Goal: Task Accomplishment & Management: Manage account settings

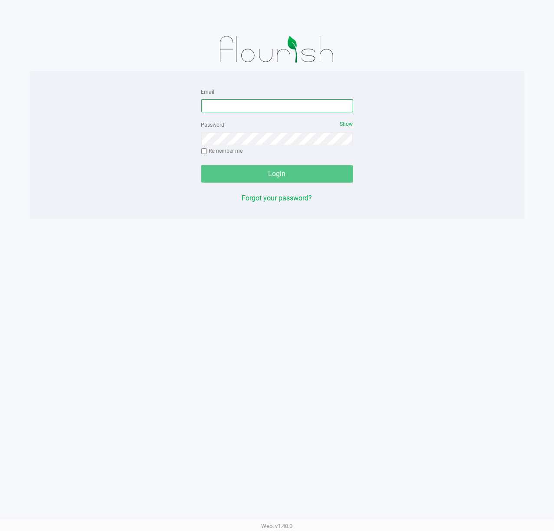
click at [258, 101] on input "Email" at bounding box center [277, 105] width 152 height 13
type input "[EMAIL_ADDRESS][DOMAIN_NAME]"
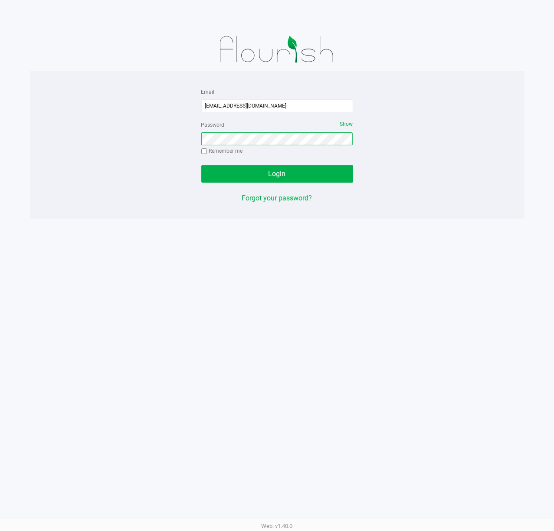
click at [201, 165] on button "Login" at bounding box center [277, 173] width 152 height 17
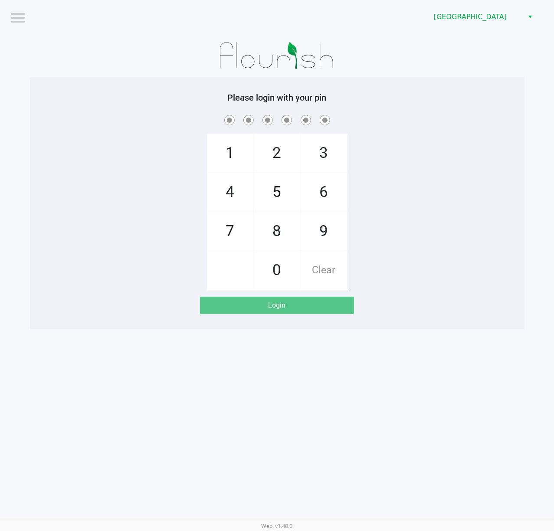
click at [444, 134] on div "1 4 7 2 5 8 0 3 6 9 Clear" at bounding box center [277, 201] width 494 height 176
click at [446, 163] on div "1 4 7 2 5 8 0 3 6 9 Clear" at bounding box center [277, 201] width 494 height 176
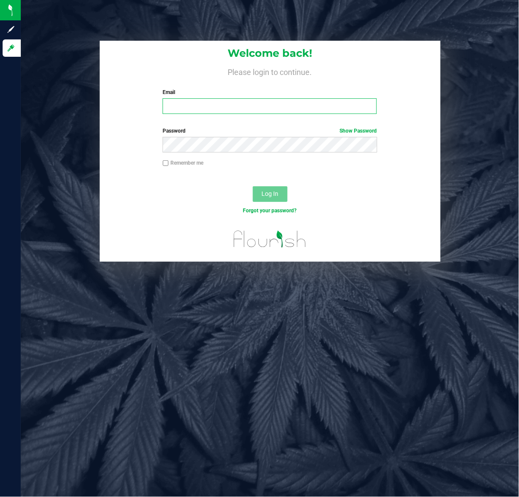
click at [183, 109] on input "Email" at bounding box center [270, 106] width 214 height 16
type input "[EMAIL_ADDRESS][DOMAIN_NAME]"
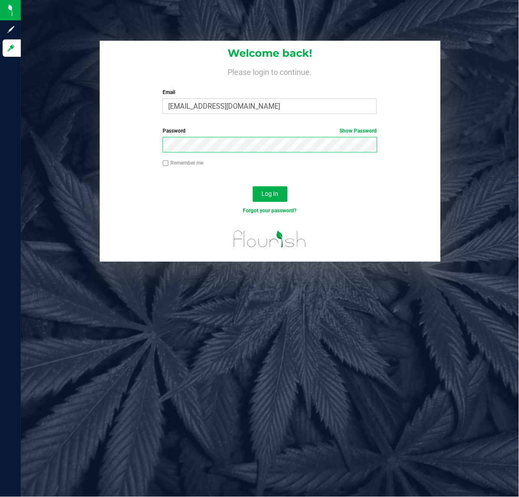
click at [253, 186] on button "Log In" at bounding box center [270, 194] width 35 height 16
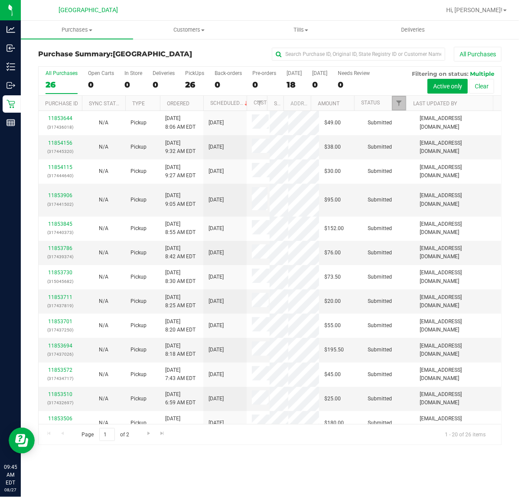
click at [402, 108] on link "Filter" at bounding box center [399, 103] width 14 height 15
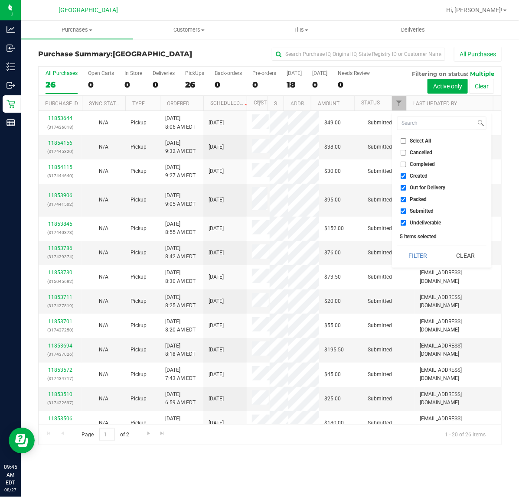
click at [425, 204] on li "Packed" at bounding box center [441, 199] width 89 height 9
click at [420, 199] on span "Packed" at bounding box center [418, 199] width 17 height 5
click at [406, 199] on input "Packed" at bounding box center [404, 200] width 6 height 6
checkbox input "false"
click at [418, 223] on span "Undeliverable" at bounding box center [425, 222] width 31 height 5
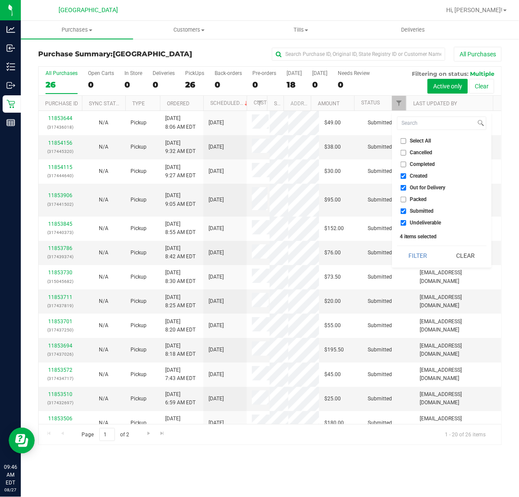
click at [406, 223] on input "Undeliverable" at bounding box center [404, 223] width 6 height 6
checkbox input "false"
click at [419, 263] on button "Filter" at bounding box center [418, 255] width 42 height 19
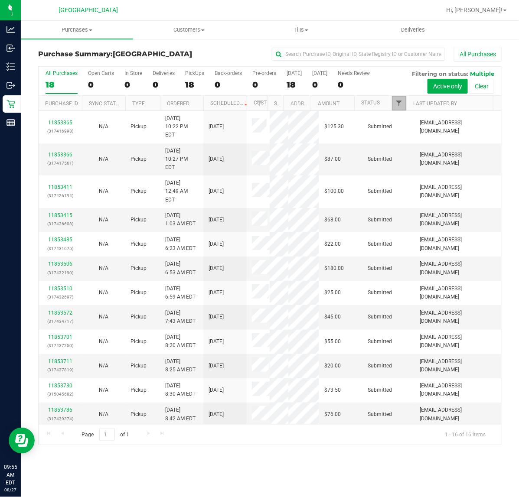
click at [400, 103] on span "Filter" at bounding box center [398, 103] width 7 height 7
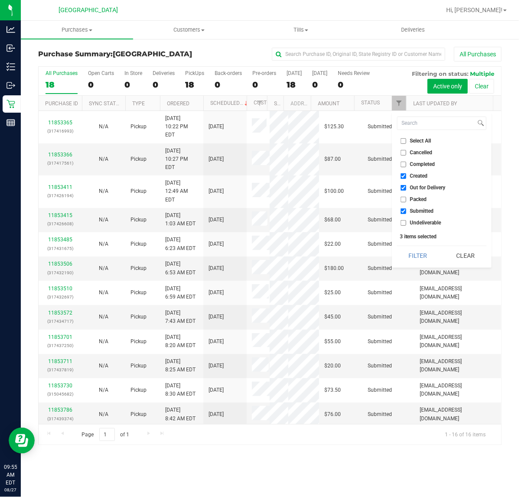
click at [402, 187] on input "Out for Delivery" at bounding box center [404, 188] width 6 height 6
checkbox input "false"
click at [421, 256] on button "Filter" at bounding box center [418, 255] width 42 height 19
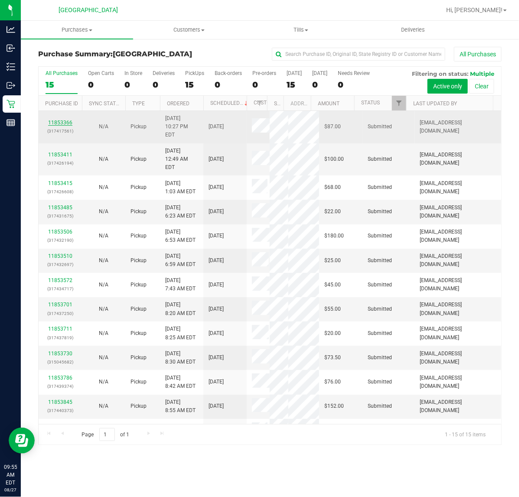
click at [64, 120] on link "11853366" at bounding box center [60, 123] width 24 height 6
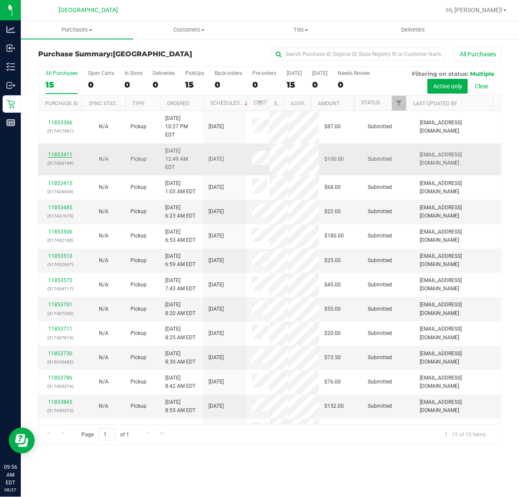
click at [62, 152] on link "11853411" at bounding box center [60, 155] width 24 height 6
click at [61, 205] on link "11853485" at bounding box center [60, 208] width 24 height 6
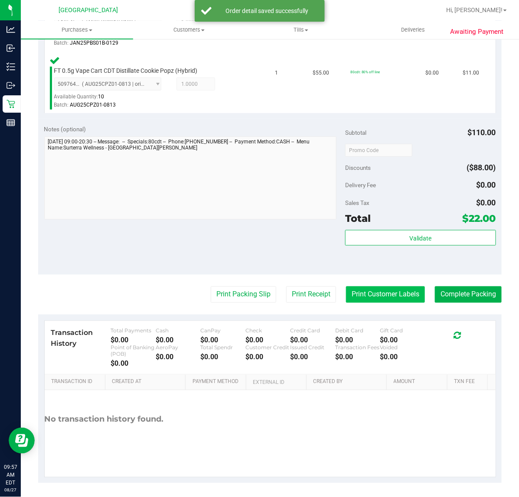
scroll to position [290, 0]
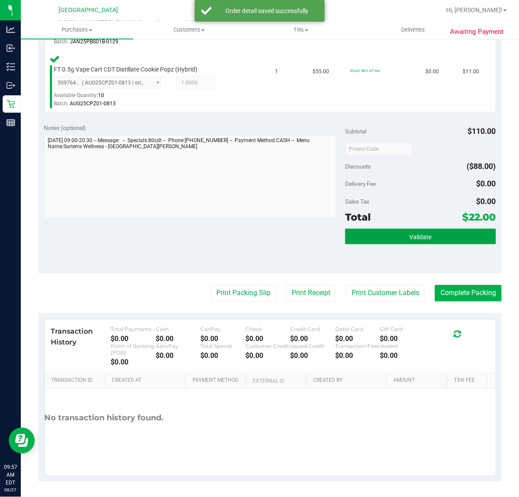
click at [414, 234] on span "Validate" at bounding box center [420, 237] width 22 height 7
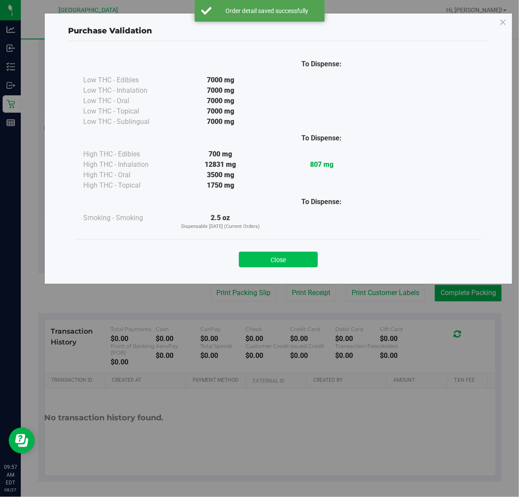
click at [300, 260] on button "Close" at bounding box center [278, 260] width 79 height 16
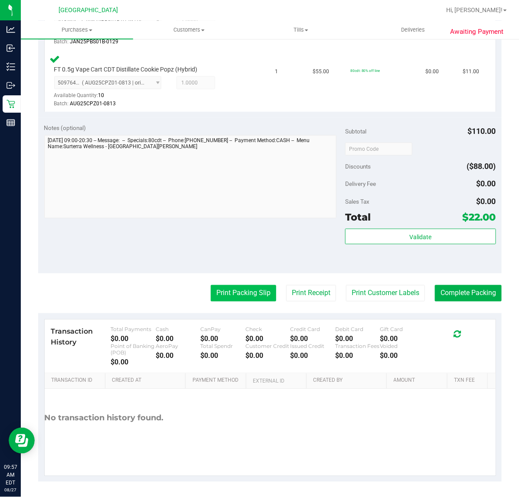
click at [222, 295] on button "Print Packing Slip" at bounding box center [243, 293] width 65 height 16
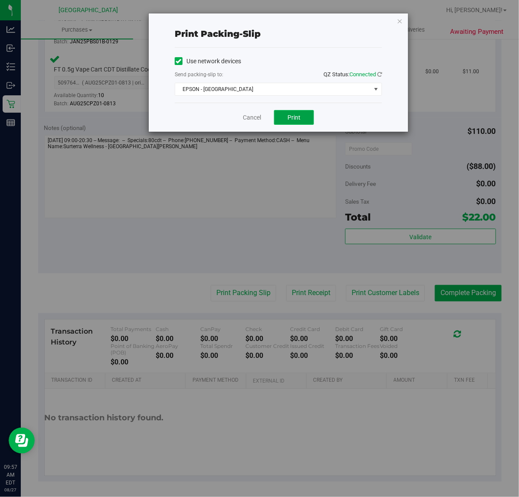
click at [294, 117] on span "Print" at bounding box center [293, 117] width 13 height 7
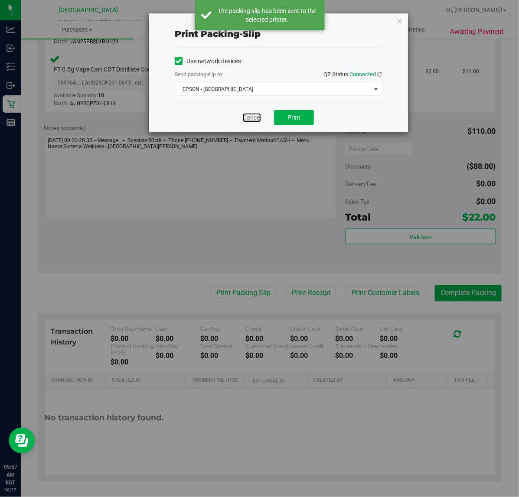
click at [247, 118] on link "Cancel" at bounding box center [252, 117] width 18 height 9
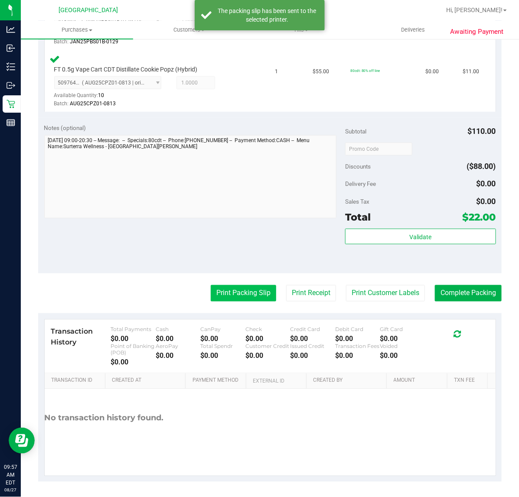
click at [238, 295] on button "Print Packing Slip" at bounding box center [243, 293] width 65 height 16
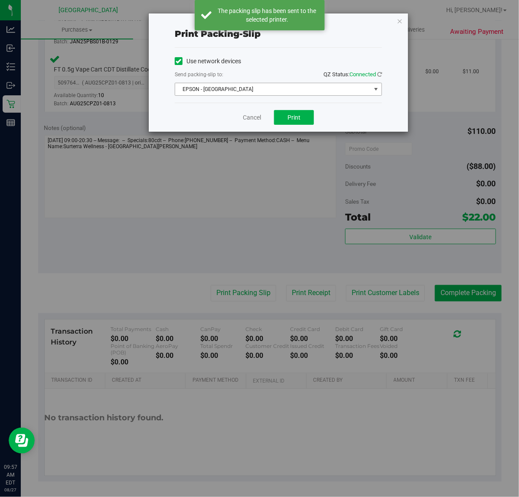
click at [280, 89] on span "EPSON - [GEOGRAPHIC_DATA]" at bounding box center [273, 89] width 196 height 12
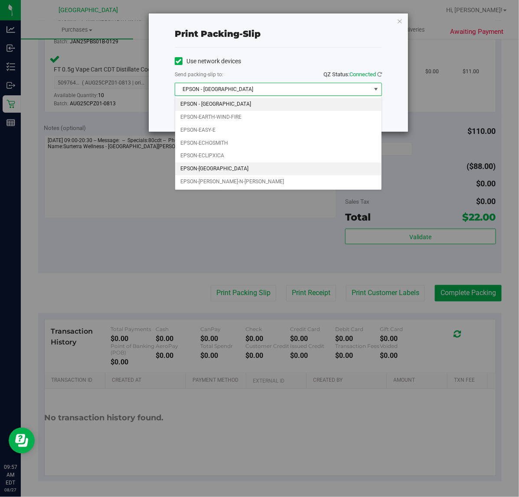
click at [215, 170] on li "EPSON-[GEOGRAPHIC_DATA]" at bounding box center [278, 169] width 206 height 13
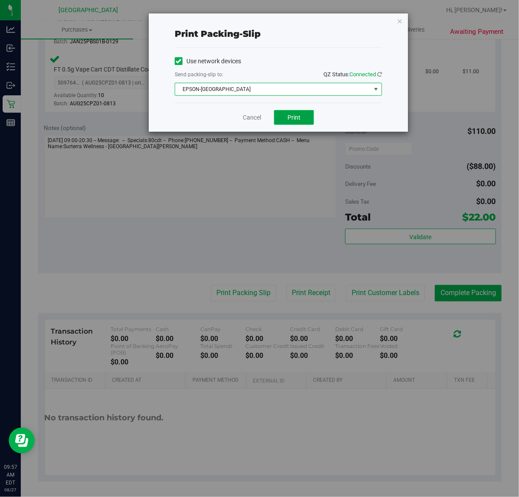
click at [299, 117] on span "Print" at bounding box center [293, 117] width 13 height 7
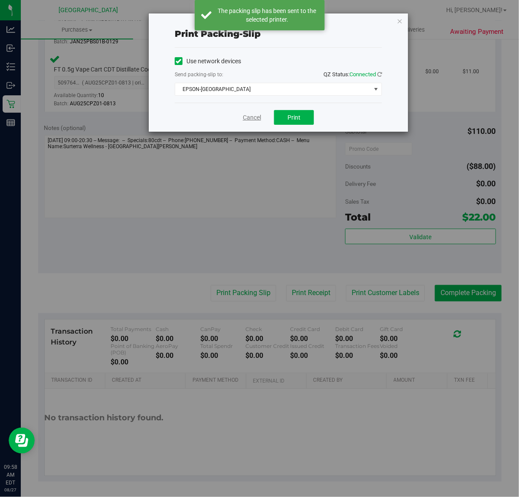
click at [250, 119] on link "Cancel" at bounding box center [252, 117] width 18 height 9
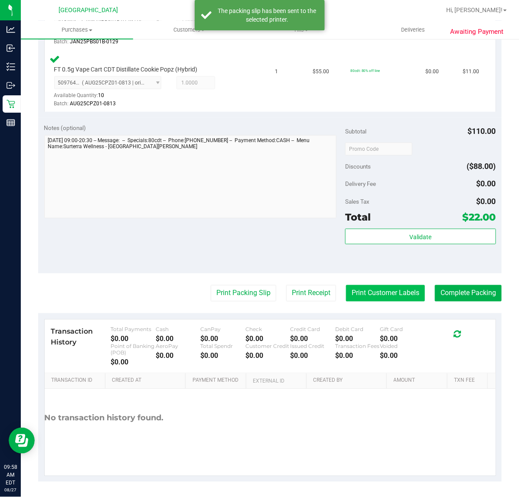
click at [364, 292] on button "Print Customer Labels" at bounding box center [385, 293] width 79 height 16
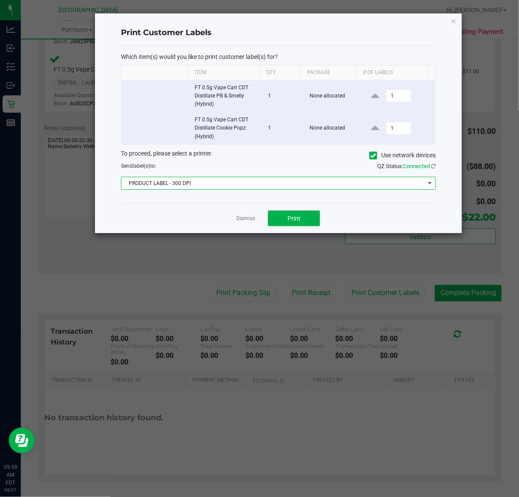
click at [309, 182] on span "PRODUCT LABEL - 300 DPI" at bounding box center [272, 183] width 303 height 12
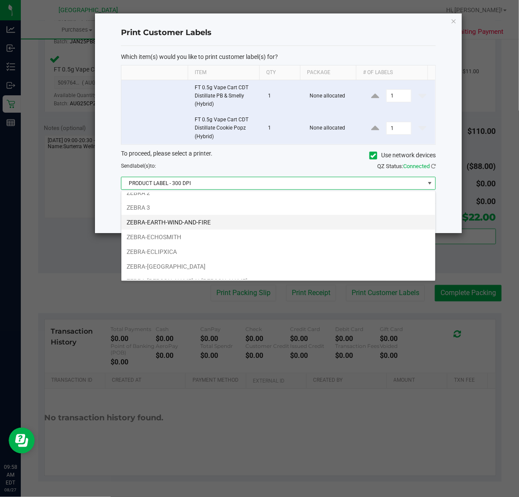
scroll to position [33, 0]
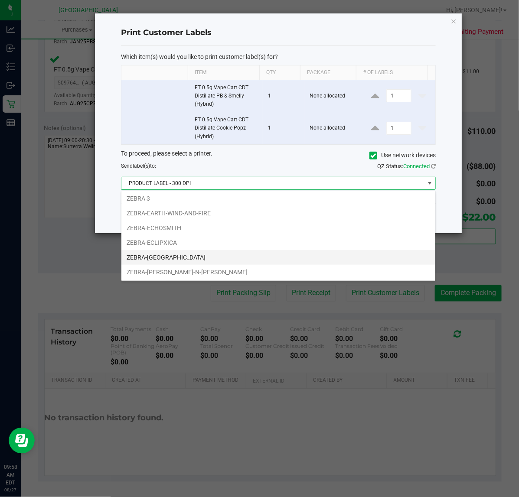
click at [196, 258] on li "ZEBRA-[GEOGRAPHIC_DATA]" at bounding box center [278, 257] width 314 height 15
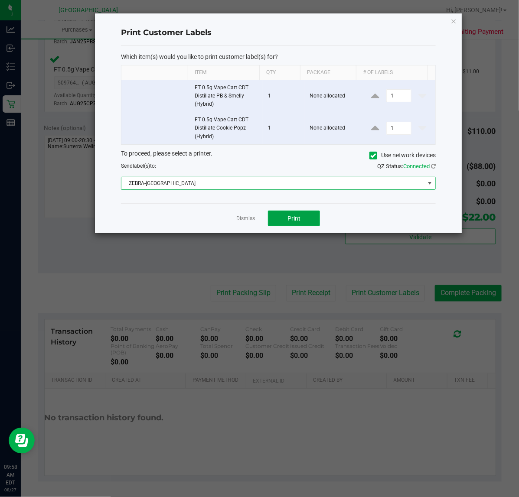
click at [293, 217] on span "Print" at bounding box center [293, 218] width 13 height 7
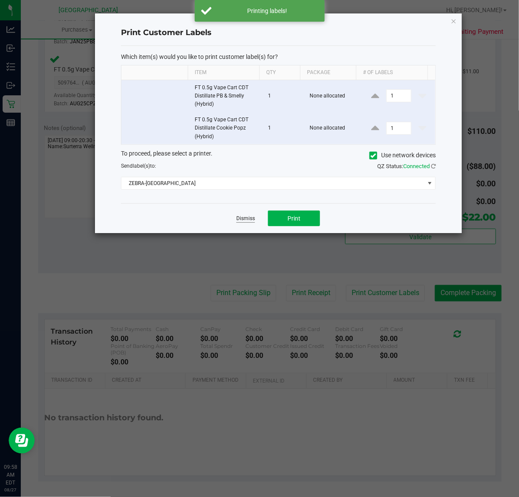
click at [247, 220] on link "Dismiss" at bounding box center [245, 218] width 19 height 7
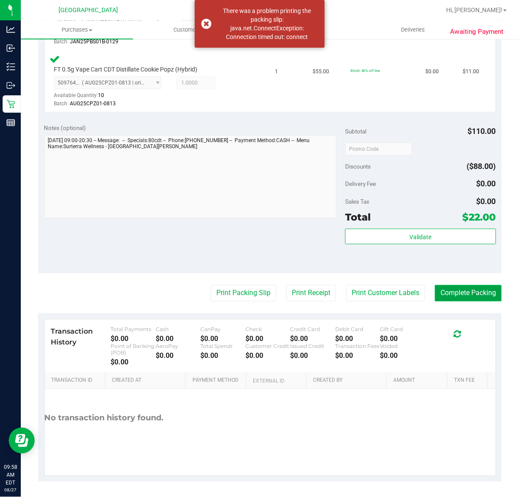
click at [454, 293] on button "Complete Packing" at bounding box center [468, 293] width 67 height 16
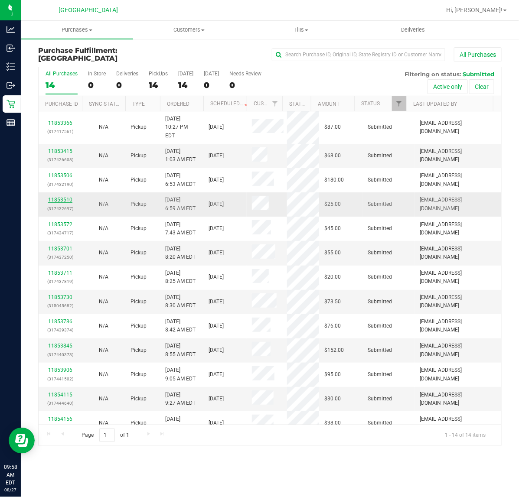
click at [66, 197] on link "11853510" at bounding box center [60, 200] width 24 height 6
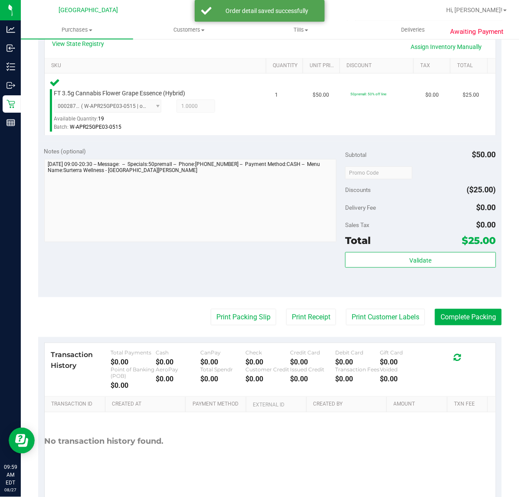
scroll to position [217, 0]
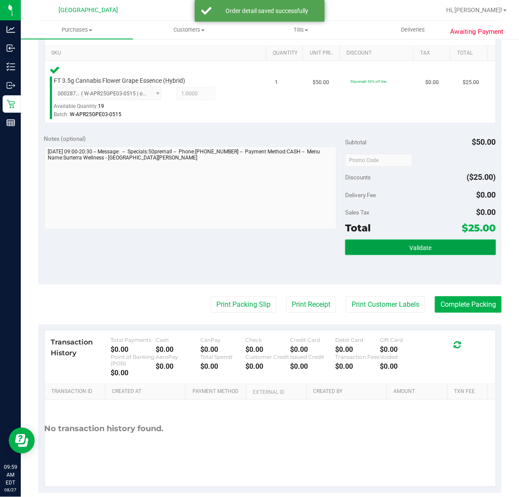
click at [408, 252] on button "Validate" at bounding box center [420, 248] width 150 height 16
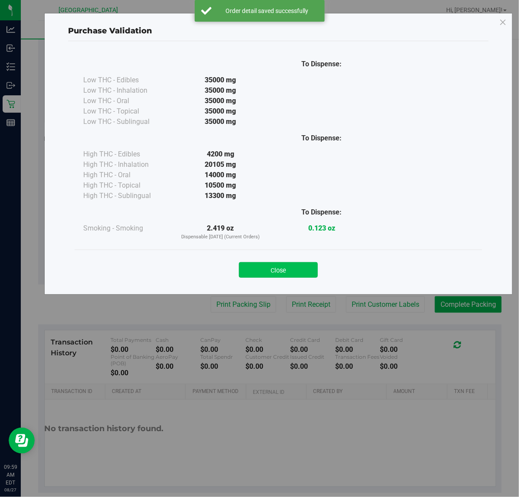
click at [315, 271] on button "Close" at bounding box center [278, 270] width 79 height 16
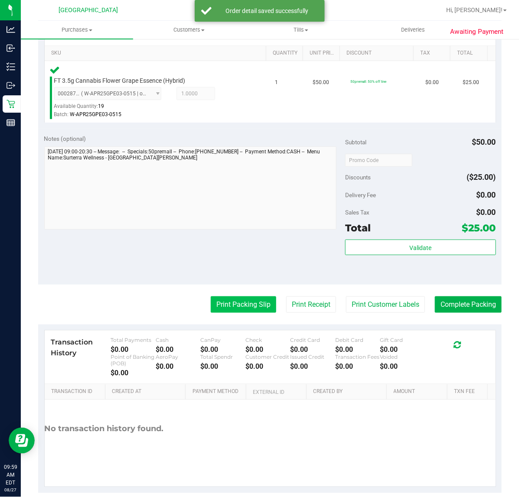
click at [237, 308] on button "Print Packing Slip" at bounding box center [243, 305] width 65 height 16
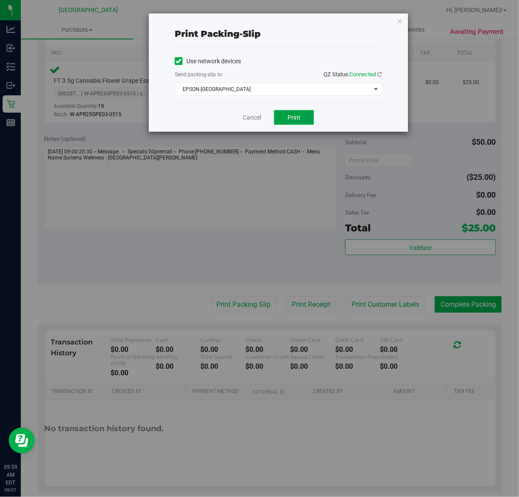
click at [306, 119] on button "Print" at bounding box center [294, 117] width 40 height 15
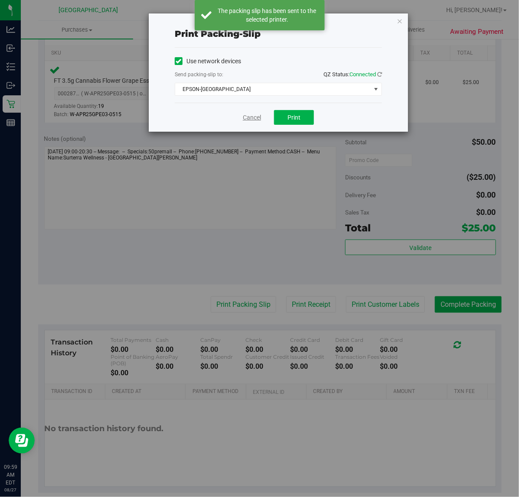
click at [248, 119] on link "Cancel" at bounding box center [252, 117] width 18 height 9
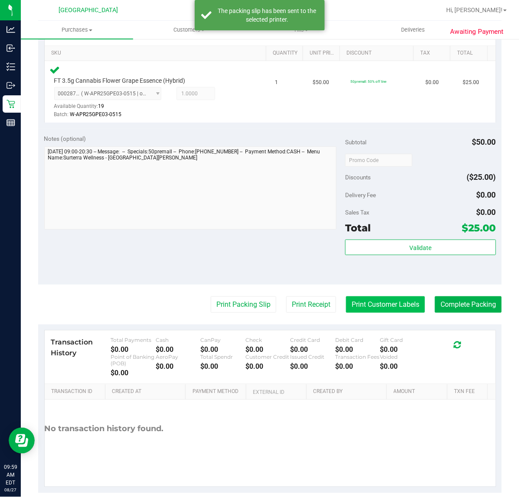
click at [376, 312] on button "Print Customer Labels" at bounding box center [385, 305] width 79 height 16
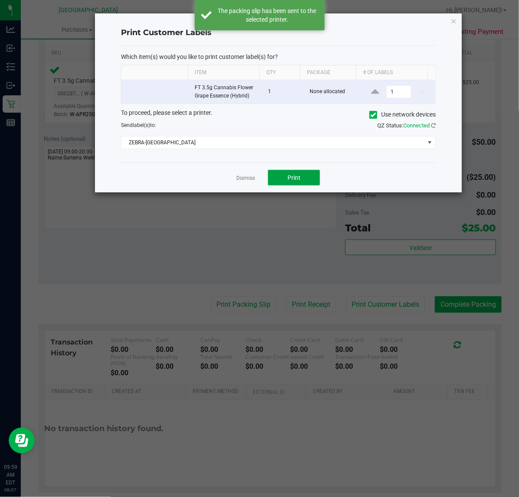
click at [309, 179] on button "Print" at bounding box center [294, 178] width 52 height 16
click at [253, 179] on link "Dismiss" at bounding box center [245, 178] width 19 height 7
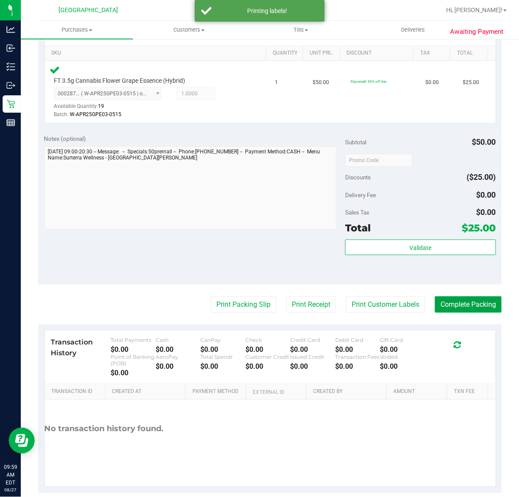
click at [447, 304] on button "Complete Packing" at bounding box center [468, 305] width 67 height 16
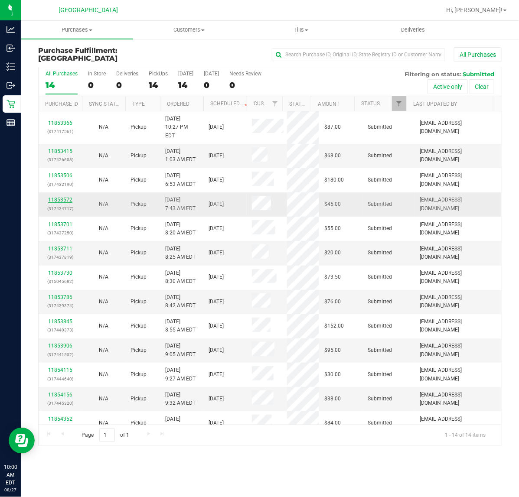
click at [64, 197] on link "11853572" at bounding box center [60, 200] width 24 height 6
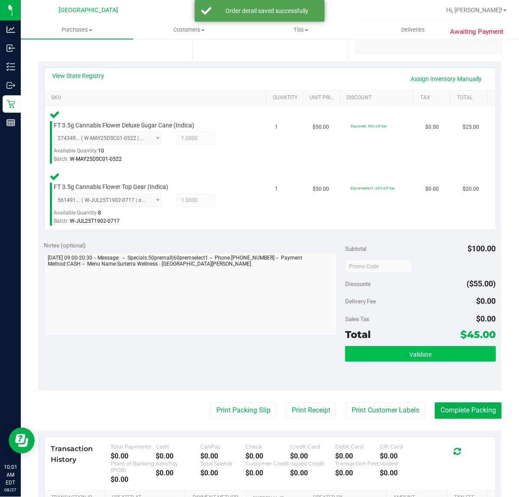
scroll to position [217, 0]
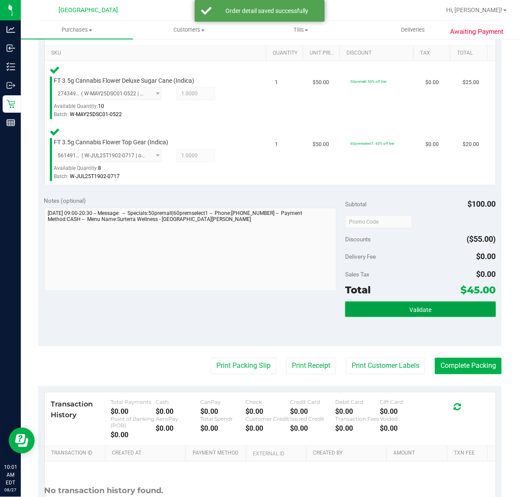
click at [356, 310] on button "Validate" at bounding box center [420, 310] width 150 height 16
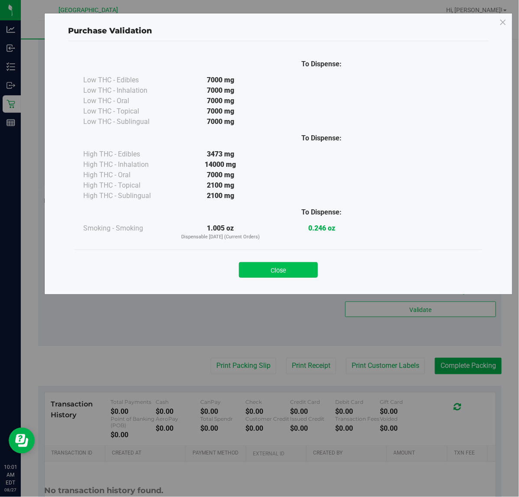
click at [295, 271] on button "Close" at bounding box center [278, 270] width 79 height 16
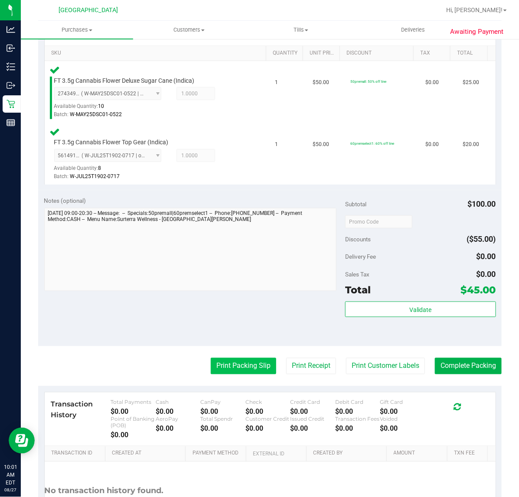
click at [243, 366] on button "Print Packing Slip" at bounding box center [243, 366] width 65 height 16
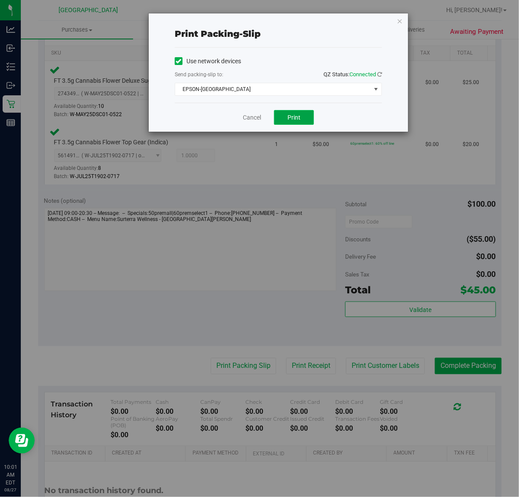
click at [300, 119] on span "Print" at bounding box center [293, 117] width 13 height 7
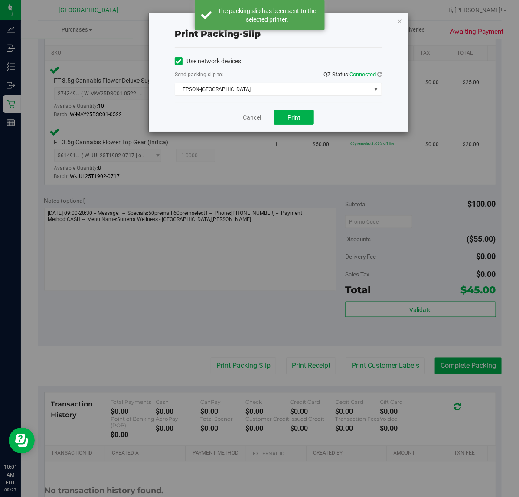
click at [251, 120] on link "Cancel" at bounding box center [252, 117] width 18 height 9
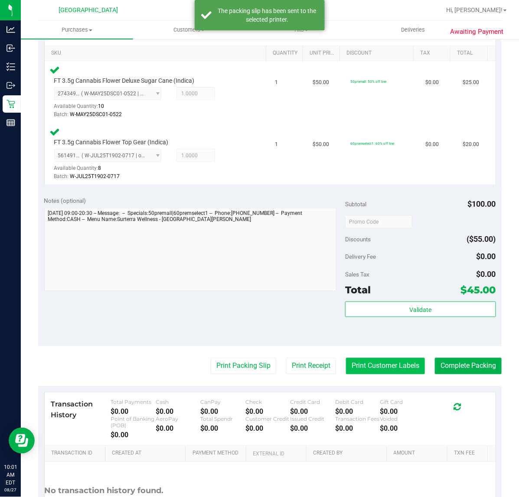
click at [397, 369] on button "Print Customer Labels" at bounding box center [385, 366] width 79 height 16
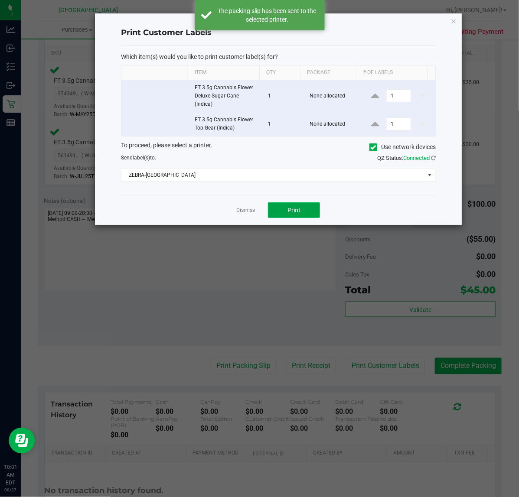
click at [313, 211] on button "Print" at bounding box center [294, 210] width 52 height 16
click at [245, 210] on link "Dismiss" at bounding box center [245, 210] width 19 height 7
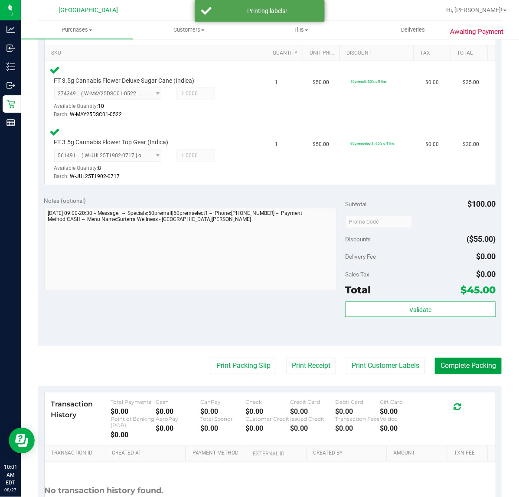
click at [441, 368] on button "Complete Packing" at bounding box center [468, 366] width 67 height 16
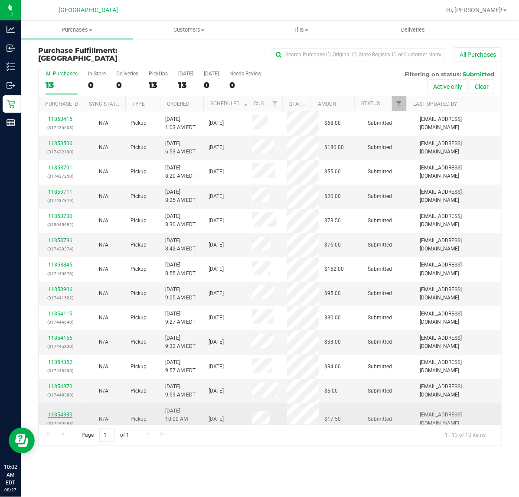
click at [59, 412] on link "11854380" at bounding box center [60, 415] width 24 height 6
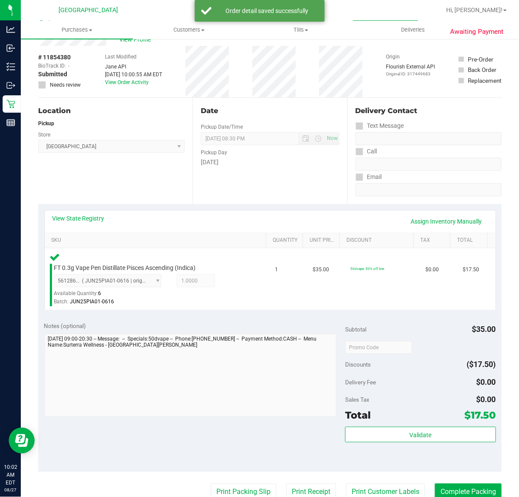
scroll to position [108, 0]
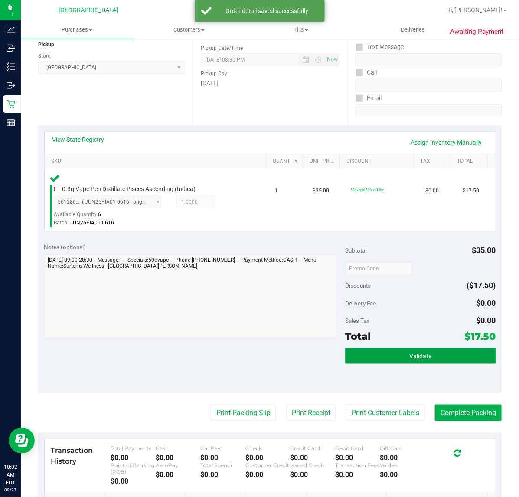
click at [434, 353] on button "Validate" at bounding box center [420, 356] width 150 height 16
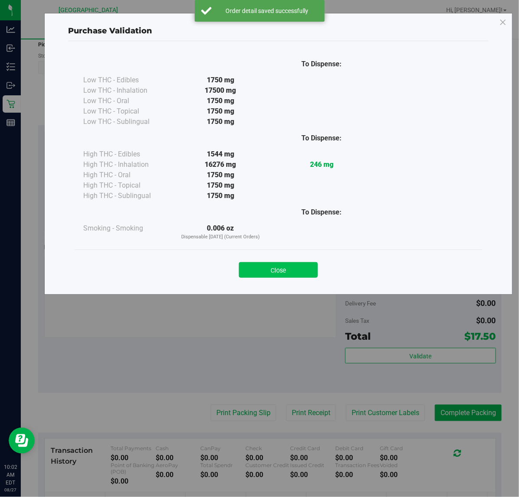
click at [316, 270] on button "Close" at bounding box center [278, 270] width 79 height 16
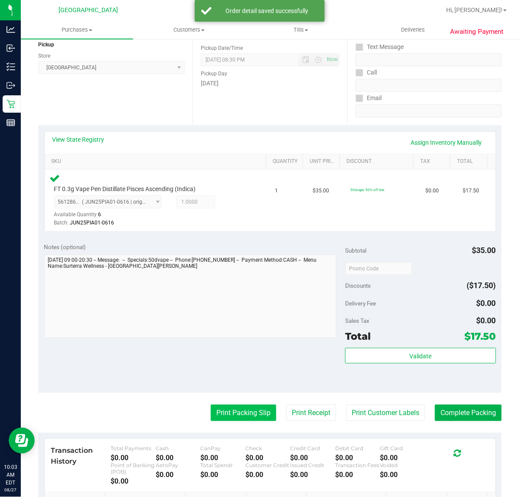
click at [235, 416] on button "Print Packing Slip" at bounding box center [243, 413] width 65 height 16
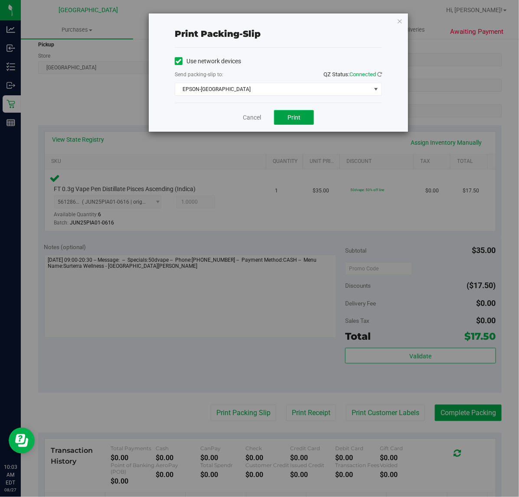
click at [298, 119] on span "Print" at bounding box center [293, 117] width 13 height 7
click at [295, 116] on span "Print" at bounding box center [293, 117] width 13 height 7
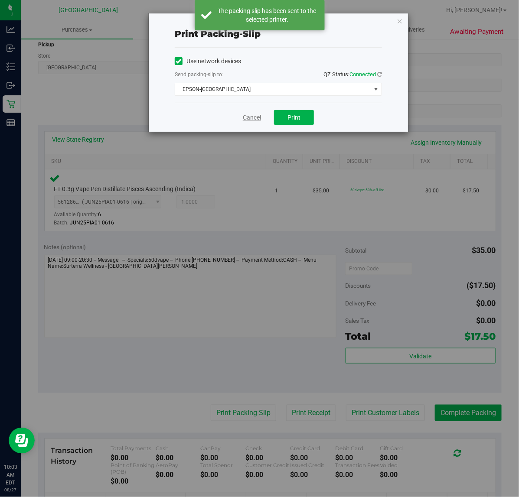
click at [253, 118] on link "Cancel" at bounding box center [252, 117] width 18 height 9
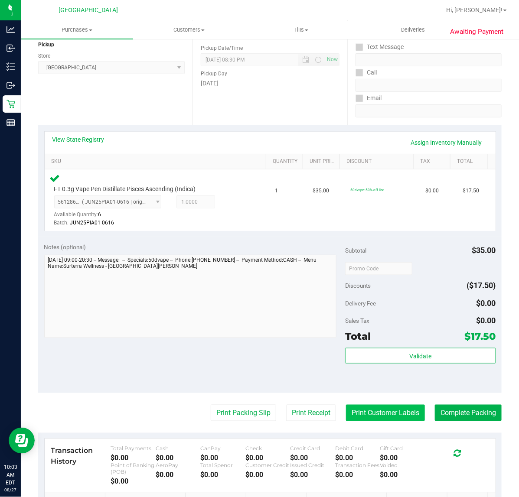
click at [406, 412] on button "Print Customer Labels" at bounding box center [385, 413] width 79 height 16
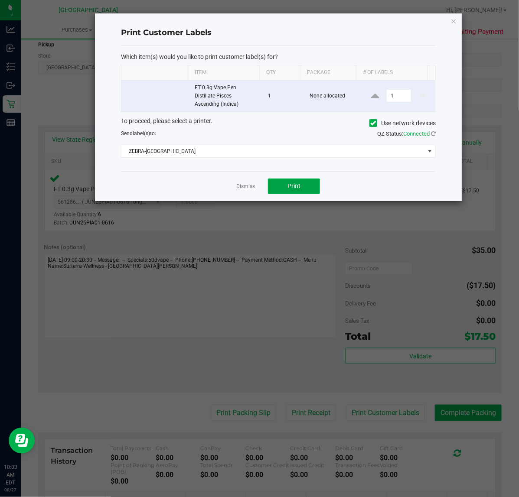
click at [308, 187] on button "Print" at bounding box center [294, 187] width 52 height 16
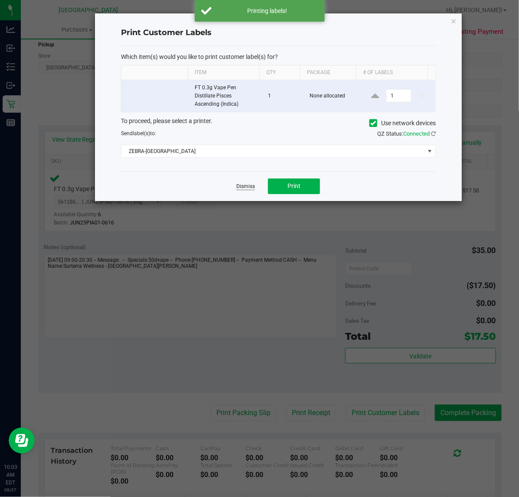
click at [246, 187] on link "Dismiss" at bounding box center [245, 186] width 19 height 7
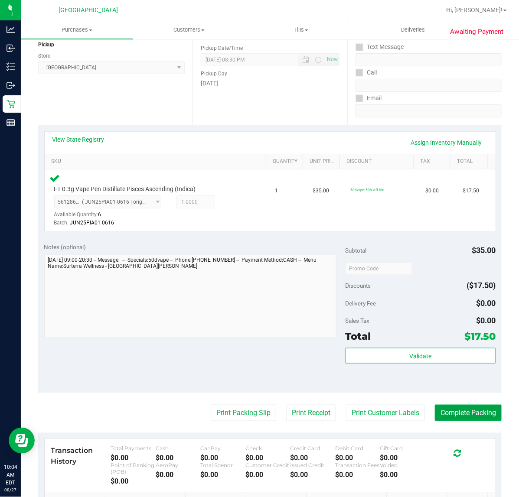
click at [447, 416] on button "Complete Packing" at bounding box center [468, 413] width 67 height 16
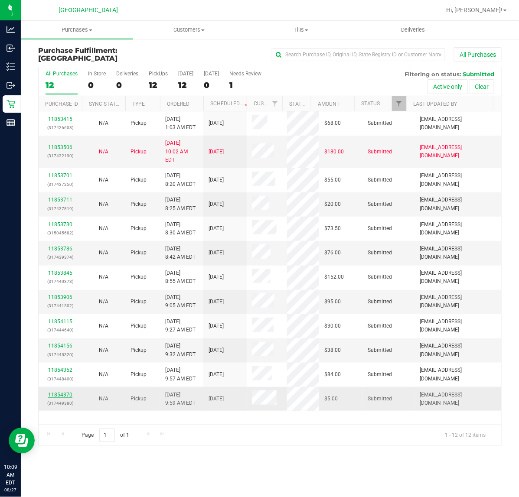
click at [68, 392] on link "11854370" at bounding box center [60, 395] width 24 height 6
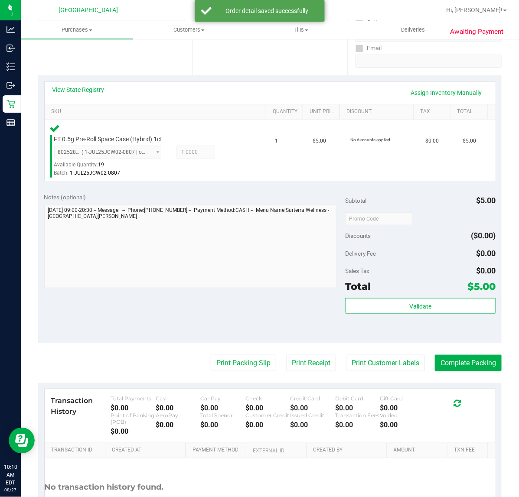
scroll to position [163, 0]
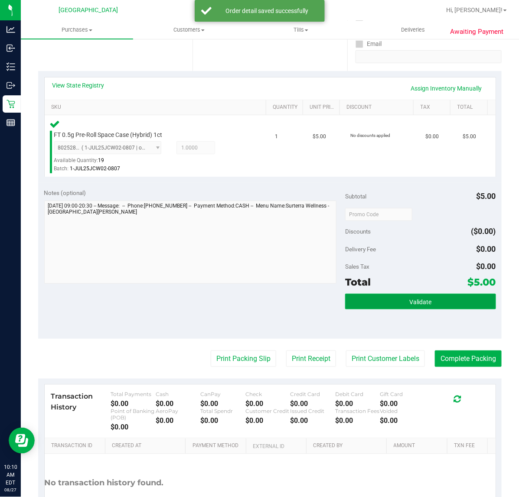
click at [457, 304] on button "Validate" at bounding box center [420, 302] width 150 height 16
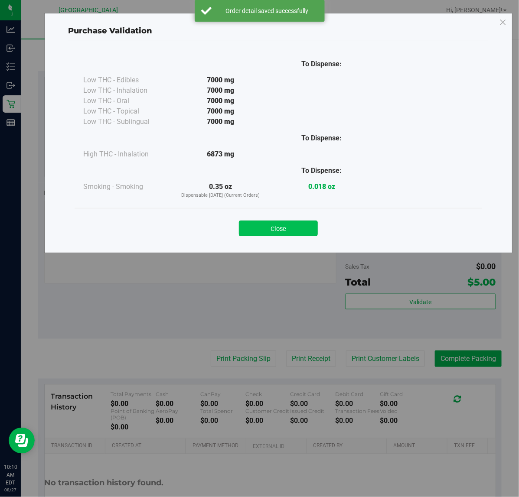
click at [304, 222] on button "Close" at bounding box center [278, 229] width 79 height 16
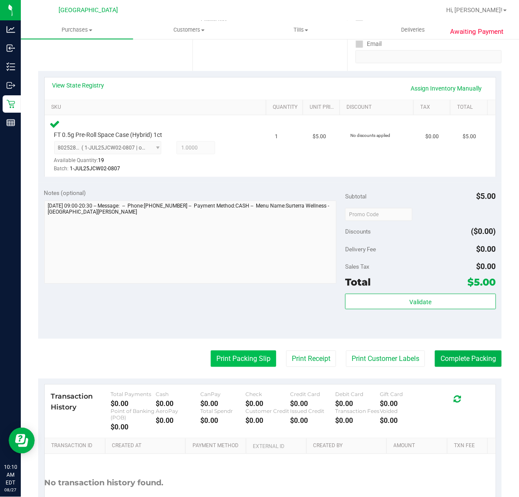
click at [239, 359] on button "Print Packing Slip" at bounding box center [243, 359] width 65 height 16
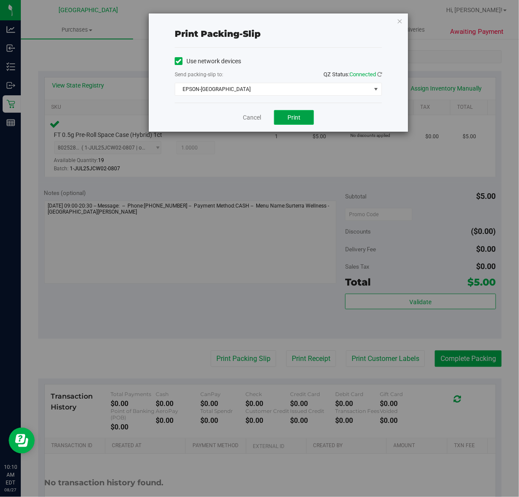
click at [312, 116] on button "Print" at bounding box center [294, 117] width 40 height 15
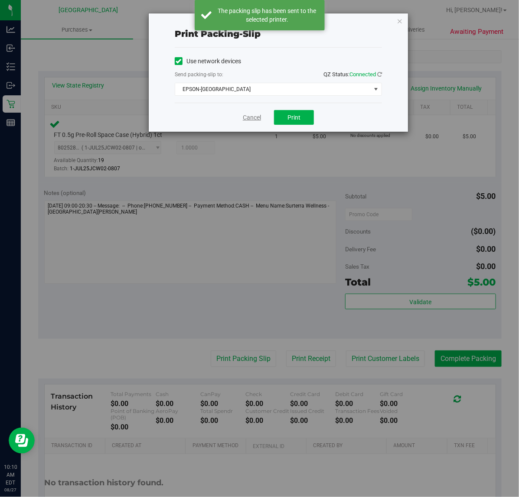
click at [252, 117] on link "Cancel" at bounding box center [252, 117] width 18 height 9
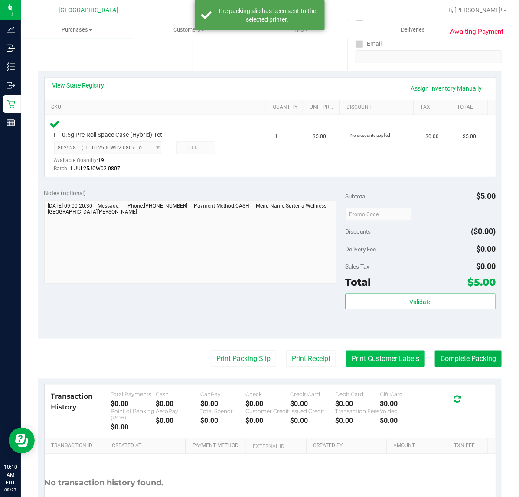
click at [365, 357] on button "Print Customer Labels" at bounding box center [385, 359] width 79 height 16
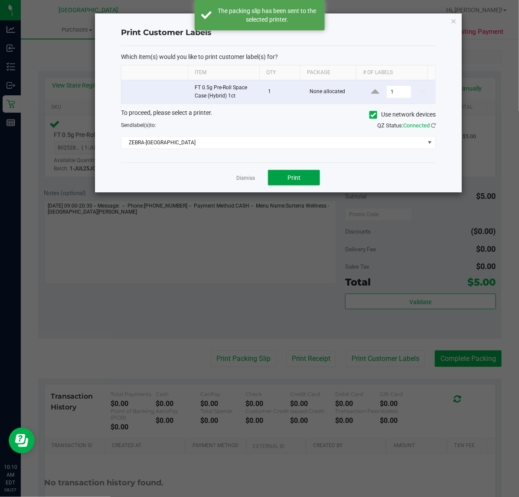
click at [300, 178] on span "Print" at bounding box center [293, 177] width 13 height 7
click at [244, 179] on link "Dismiss" at bounding box center [245, 178] width 19 height 7
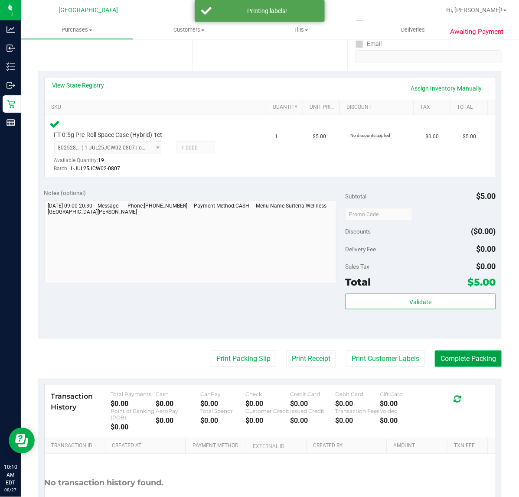
click at [450, 359] on button "Complete Packing" at bounding box center [468, 359] width 67 height 16
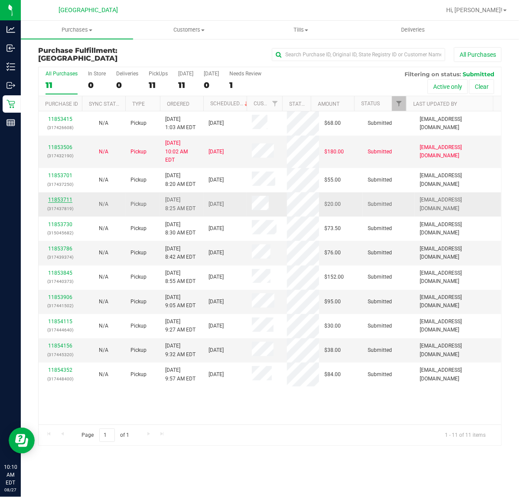
click at [62, 197] on link "11853711" at bounding box center [60, 200] width 24 height 6
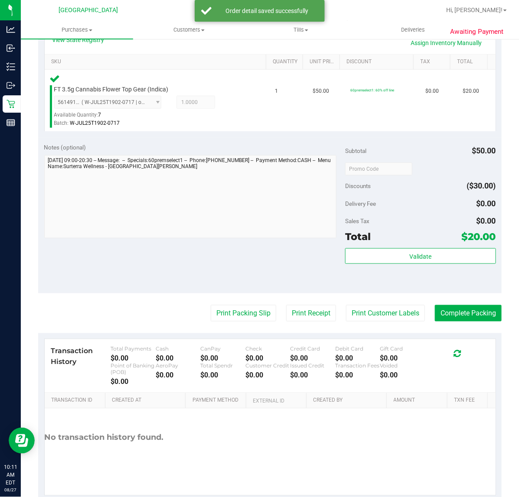
scroll to position [217, 0]
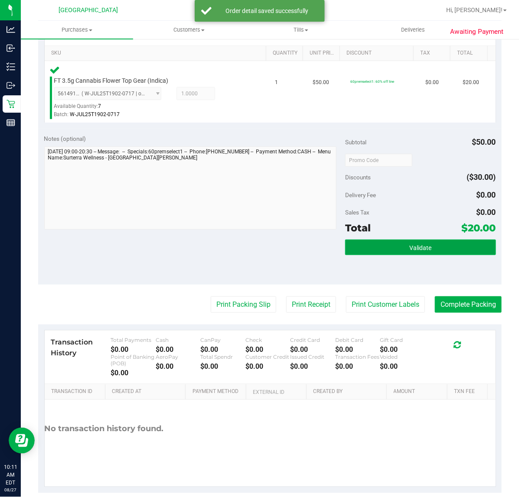
click at [397, 241] on button "Validate" at bounding box center [420, 248] width 150 height 16
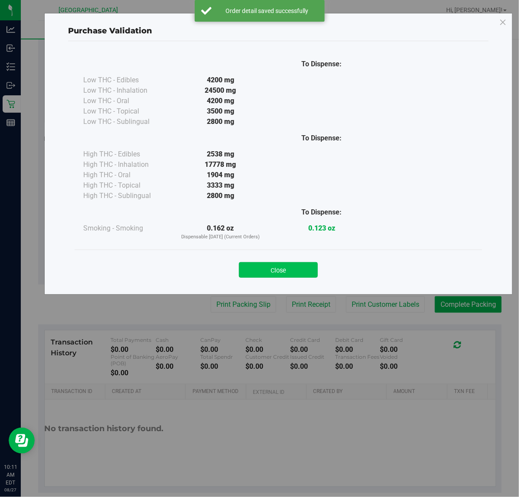
click at [269, 268] on button "Close" at bounding box center [278, 270] width 79 height 16
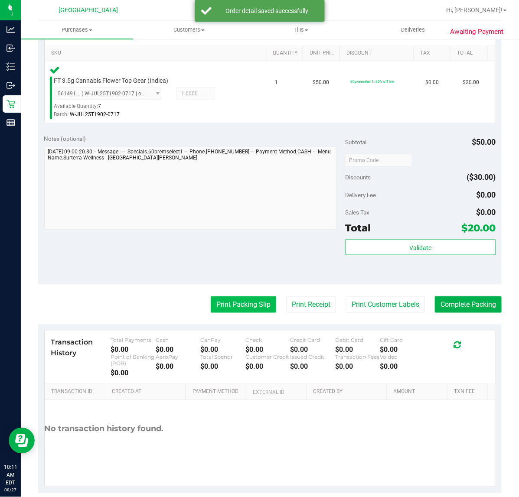
click at [245, 305] on button "Print Packing Slip" at bounding box center [243, 305] width 65 height 16
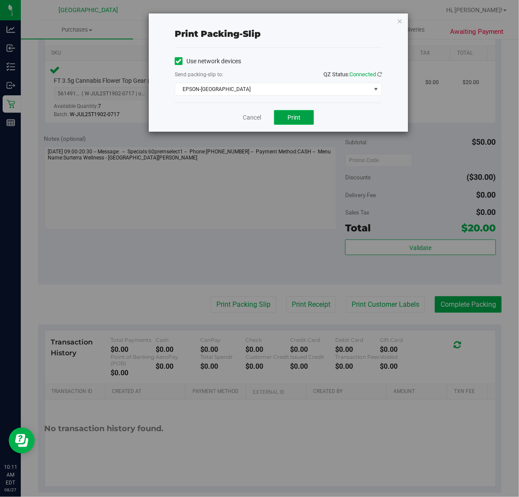
click at [301, 119] on button "Print" at bounding box center [294, 117] width 40 height 15
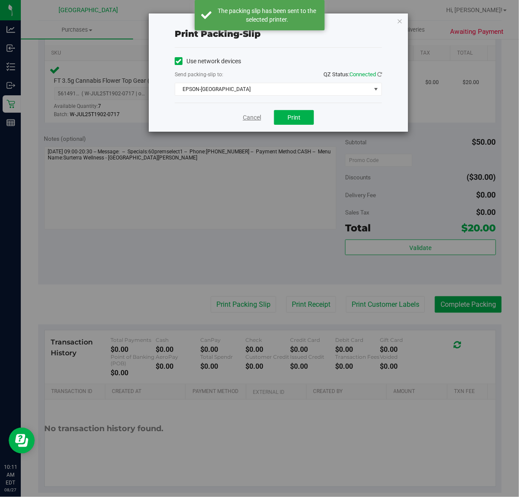
click at [249, 117] on link "Cancel" at bounding box center [252, 117] width 18 height 9
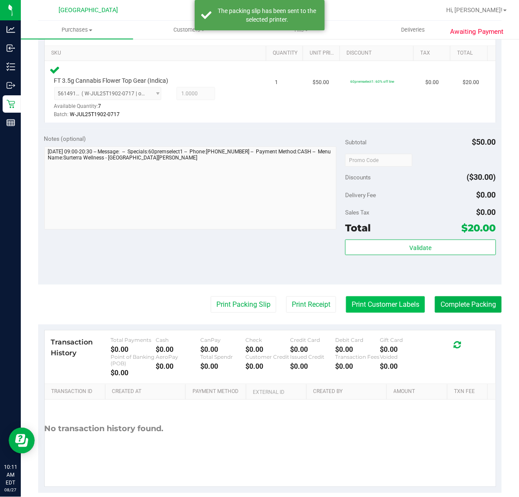
click at [359, 302] on button "Print Customer Labels" at bounding box center [385, 305] width 79 height 16
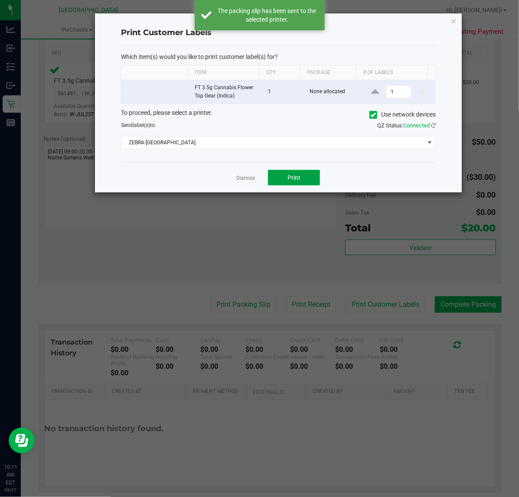
click at [298, 181] on span "Print" at bounding box center [293, 177] width 13 height 7
click at [242, 178] on link "Dismiss" at bounding box center [245, 178] width 19 height 7
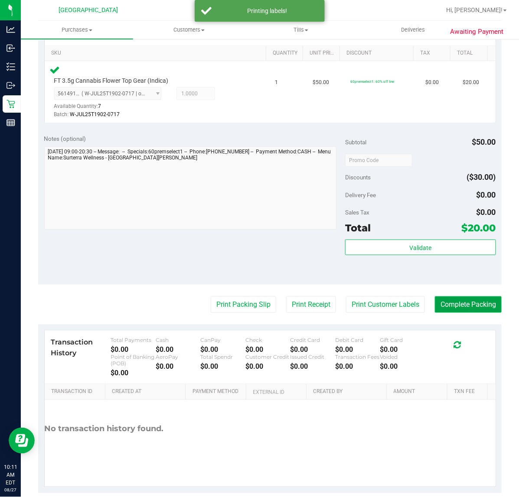
click at [484, 308] on button "Complete Packing" at bounding box center [468, 305] width 67 height 16
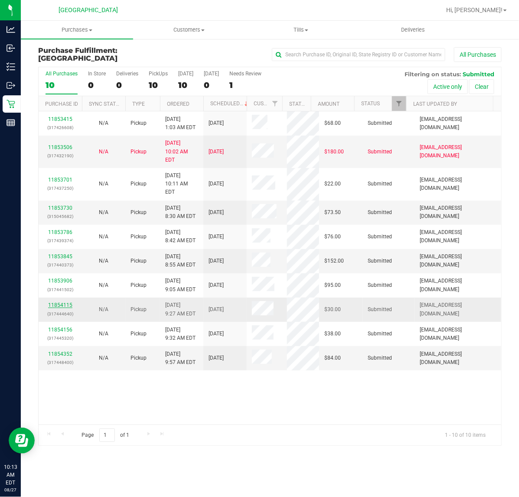
click at [59, 302] on link "11854115" at bounding box center [60, 305] width 24 height 6
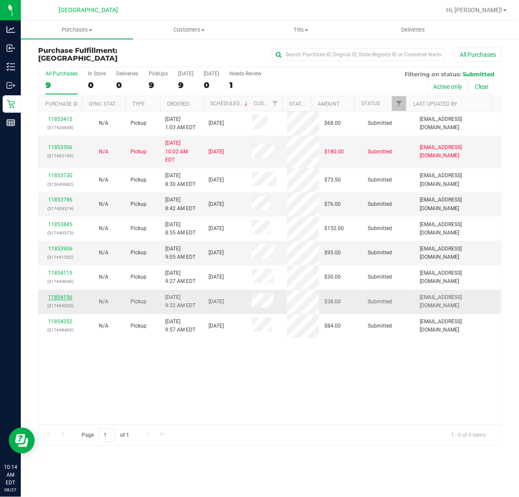
click at [59, 294] on link "11854156" at bounding box center [60, 297] width 24 height 6
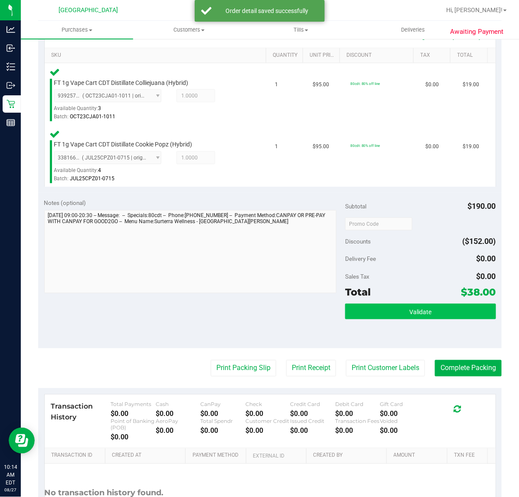
scroll to position [217, 0]
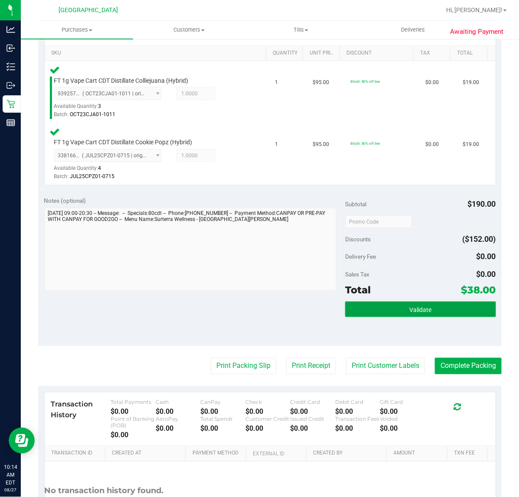
click at [397, 309] on button "Validate" at bounding box center [420, 310] width 150 height 16
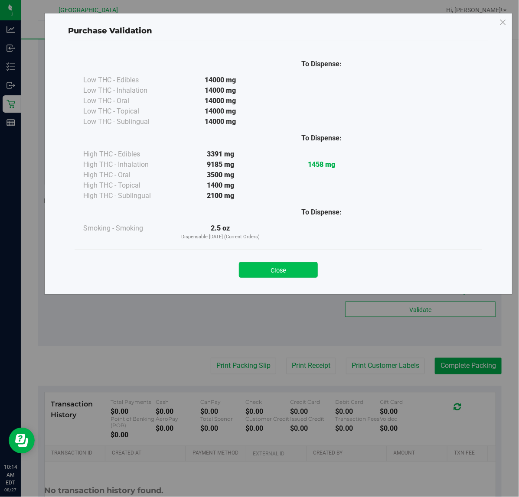
click at [302, 271] on button "Close" at bounding box center [278, 270] width 79 height 16
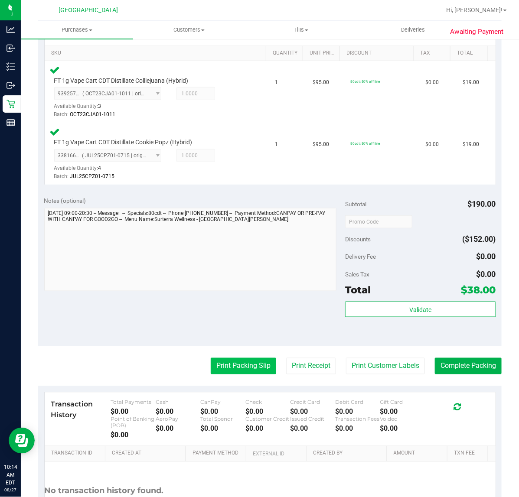
click at [245, 373] on button "Print Packing Slip" at bounding box center [243, 366] width 65 height 16
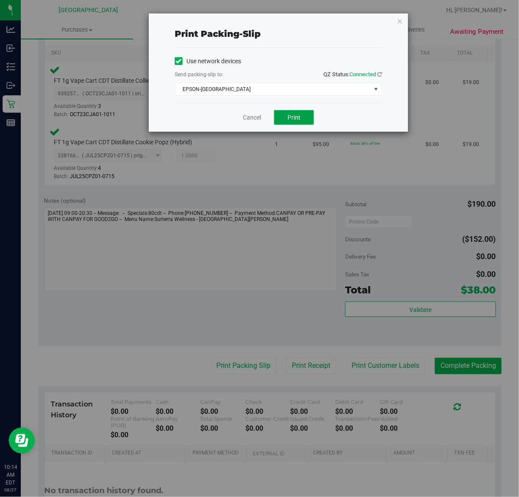
click at [291, 120] on span "Print" at bounding box center [293, 117] width 13 height 7
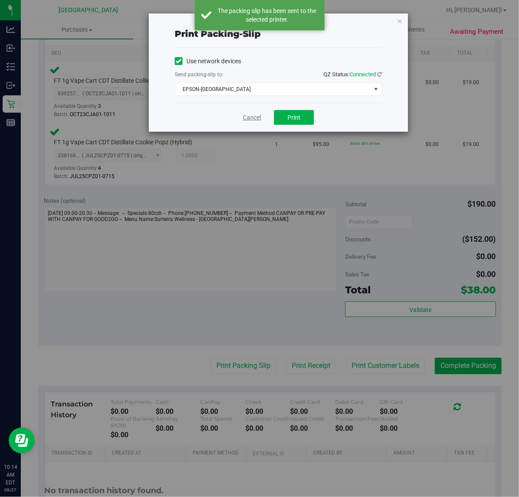
click at [249, 119] on link "Cancel" at bounding box center [252, 117] width 18 height 9
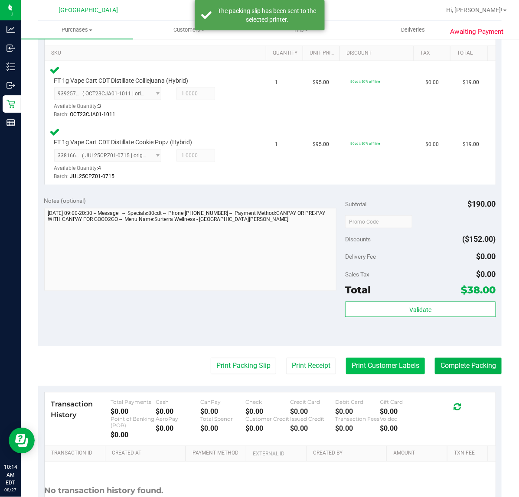
click at [393, 365] on button "Print Customer Labels" at bounding box center [385, 366] width 79 height 16
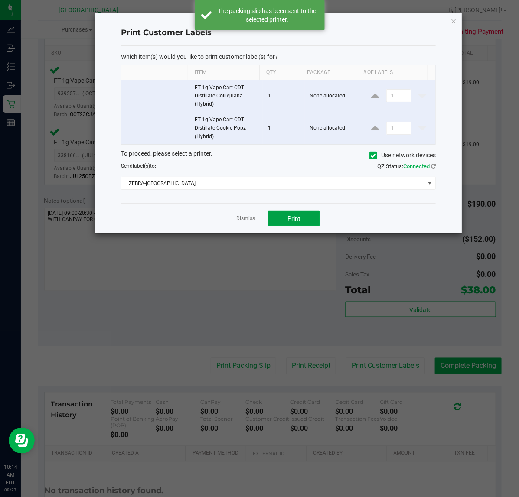
click at [293, 213] on button "Print" at bounding box center [294, 219] width 52 height 16
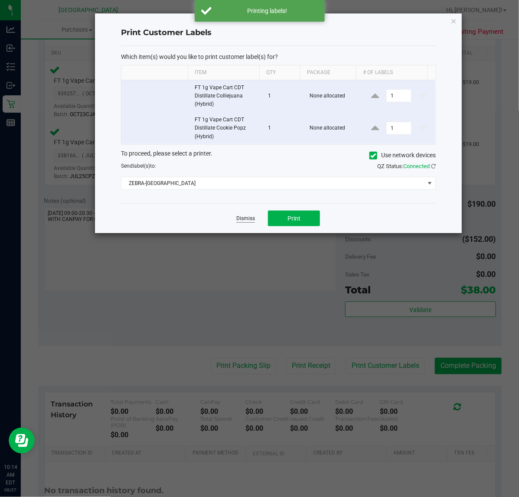
click at [250, 218] on link "Dismiss" at bounding box center [245, 218] width 19 height 7
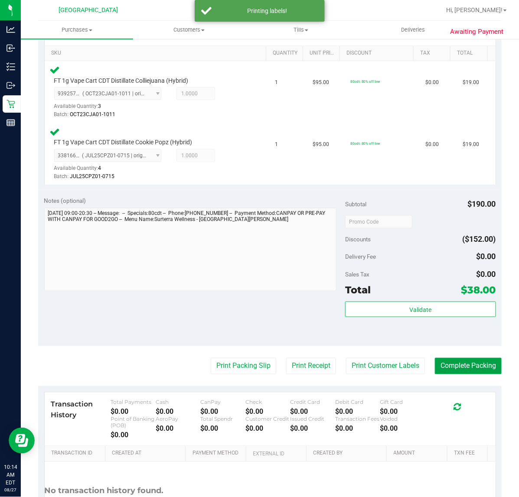
click at [451, 368] on button "Complete Packing" at bounding box center [468, 366] width 67 height 16
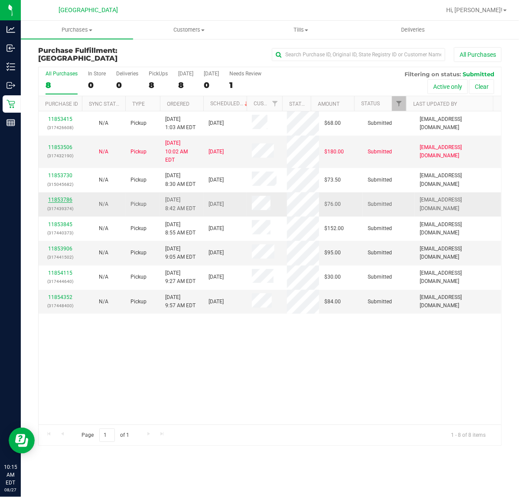
click at [63, 197] on link "11853786" at bounding box center [60, 200] width 24 height 6
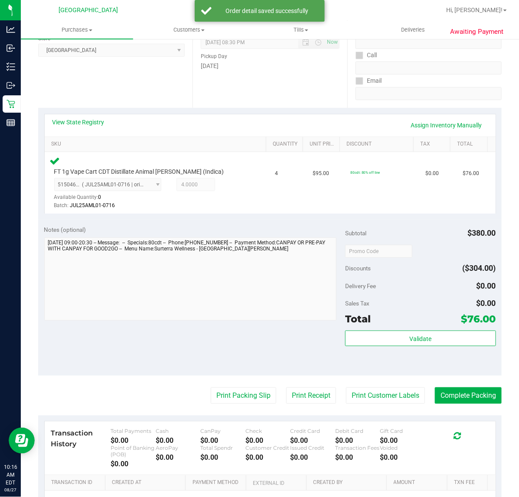
scroll to position [163, 0]
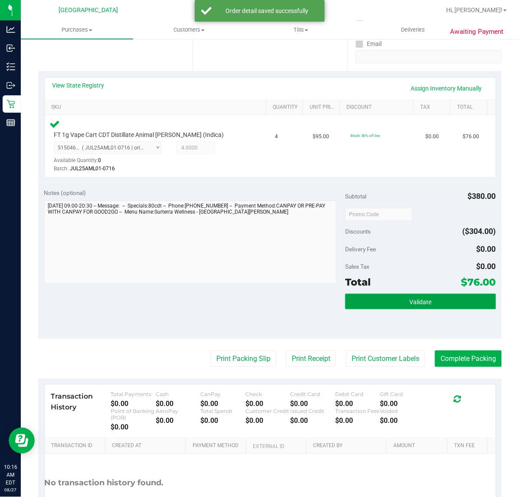
drag, startPoint x: 408, startPoint y: 301, endPoint x: 431, endPoint y: 304, distance: 22.7
click at [430, 304] on button "Validate" at bounding box center [420, 302] width 150 height 16
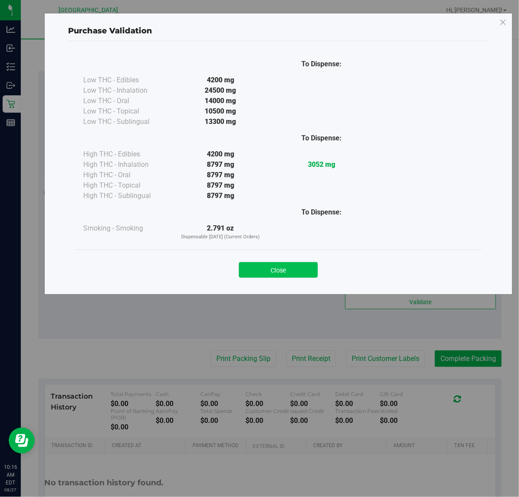
click at [313, 268] on button "Close" at bounding box center [278, 270] width 79 height 16
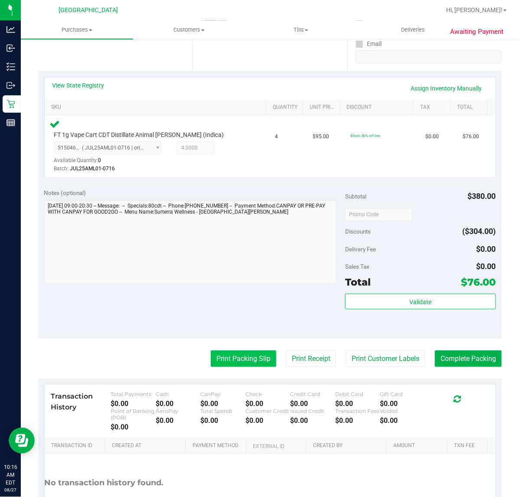
click at [245, 361] on button "Print Packing Slip" at bounding box center [243, 359] width 65 height 16
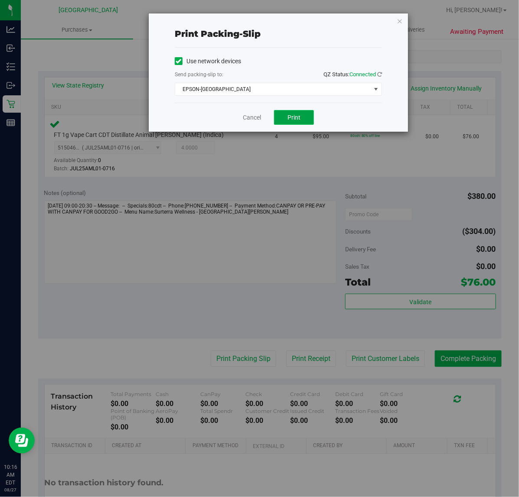
click at [298, 120] on span "Print" at bounding box center [293, 117] width 13 height 7
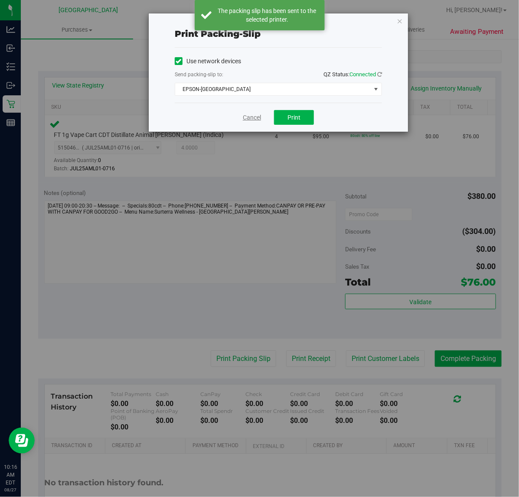
click at [250, 118] on link "Cancel" at bounding box center [252, 117] width 18 height 9
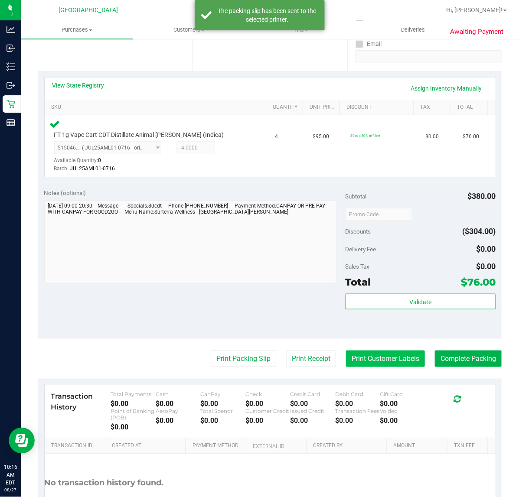
click at [346, 362] on button "Print Customer Labels" at bounding box center [385, 359] width 79 height 16
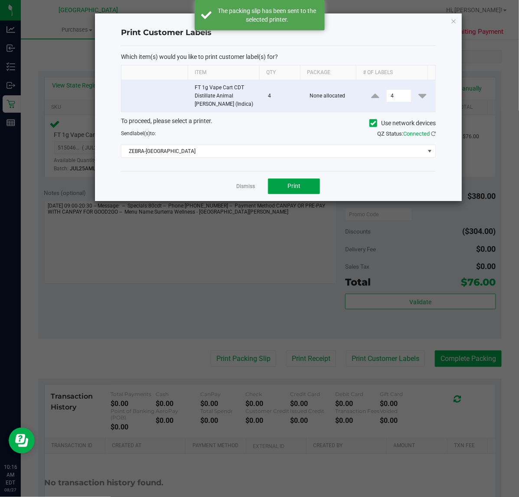
click at [296, 186] on span "Print" at bounding box center [293, 186] width 13 height 7
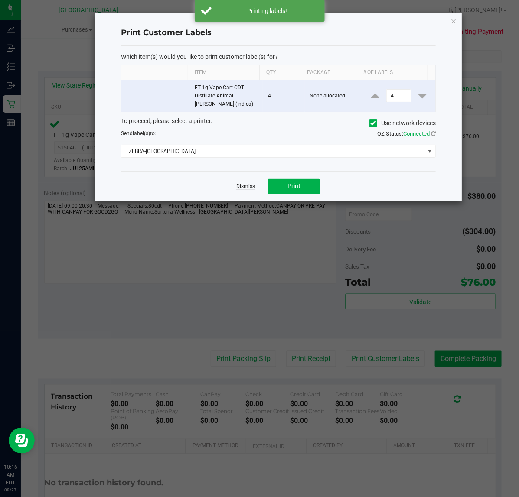
click at [245, 189] on link "Dismiss" at bounding box center [245, 186] width 19 height 7
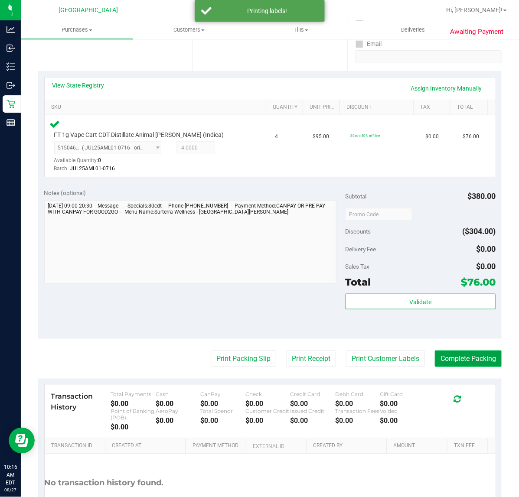
click at [457, 359] on button "Complete Packing" at bounding box center [468, 359] width 67 height 16
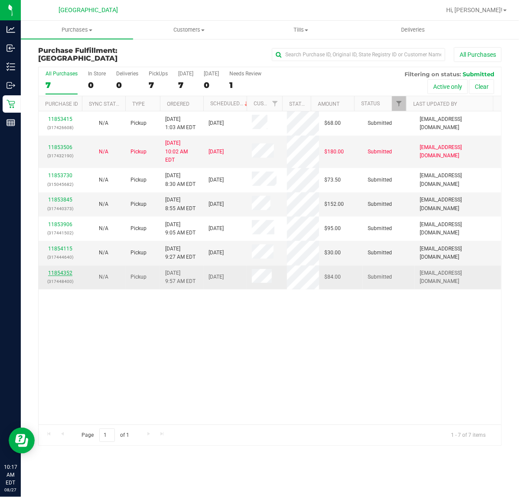
click at [67, 270] on link "11854352" at bounding box center [60, 273] width 24 height 6
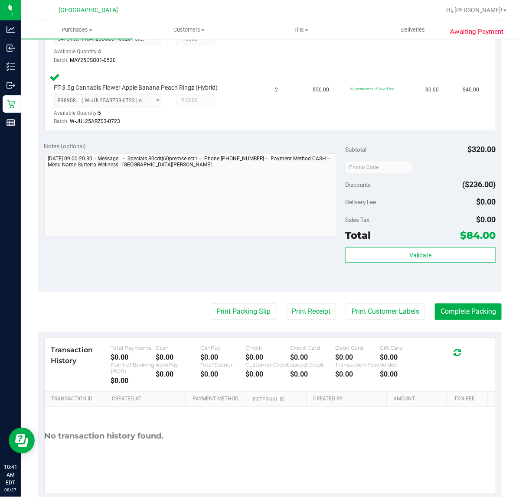
scroll to position [482, 0]
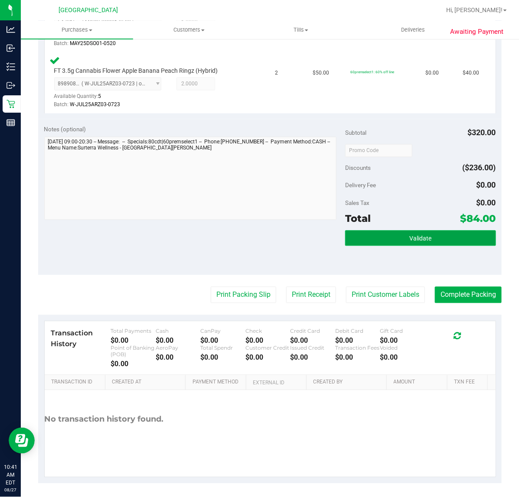
click at [428, 235] on button "Validate" at bounding box center [420, 239] width 150 height 16
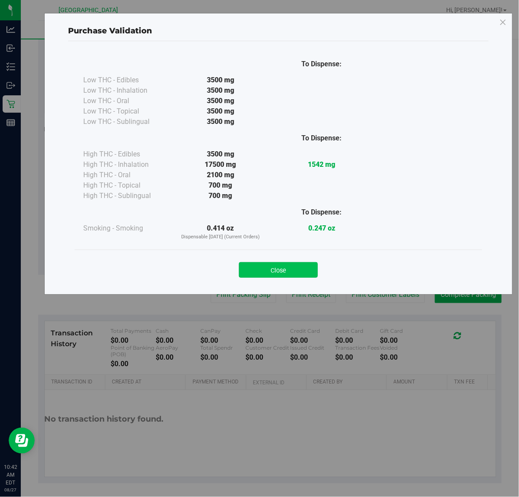
click at [284, 268] on button "Close" at bounding box center [278, 270] width 79 height 16
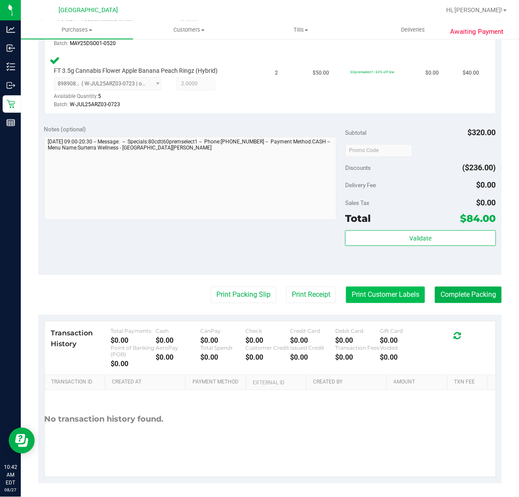
click at [378, 290] on button "Print Customer Labels" at bounding box center [385, 295] width 79 height 16
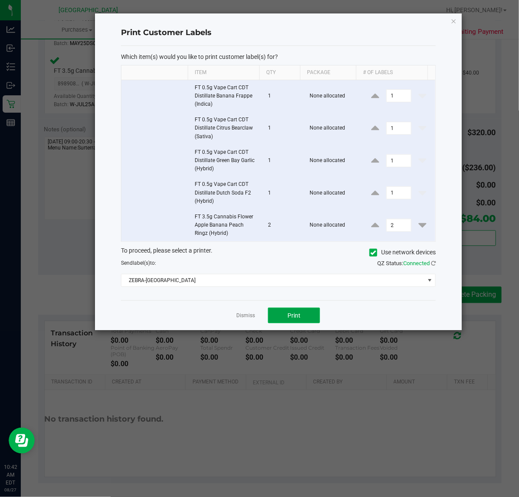
click at [291, 317] on span "Print" at bounding box center [293, 315] width 13 height 7
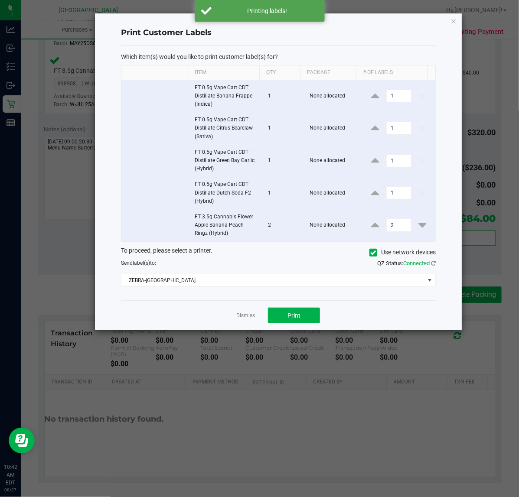
click at [251, 326] on div "Dismiss Print" at bounding box center [278, 315] width 315 height 30
click at [248, 319] on link "Dismiss" at bounding box center [245, 315] width 19 height 7
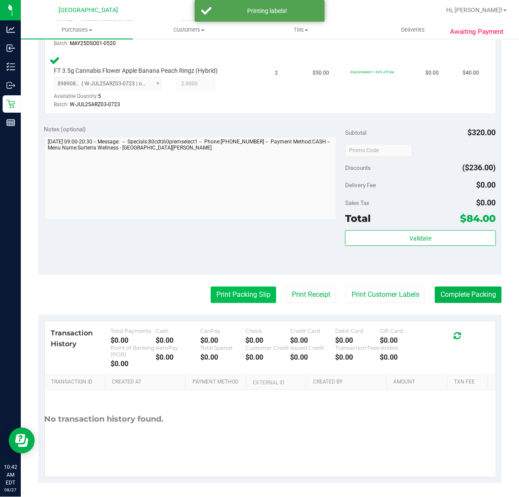
click at [261, 293] on button "Print Packing Slip" at bounding box center [243, 295] width 65 height 16
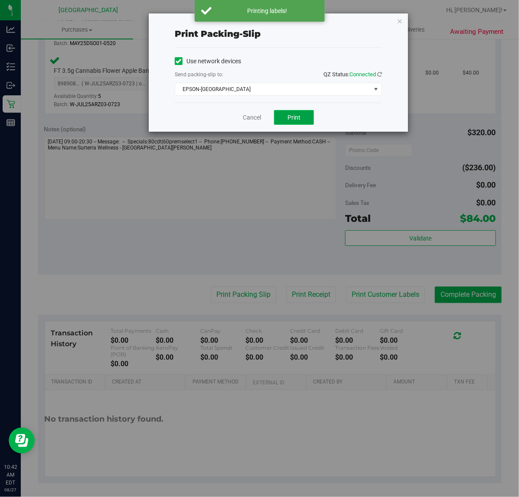
click at [304, 120] on button "Print" at bounding box center [294, 117] width 40 height 15
click at [354, 111] on div "Cancel Print" at bounding box center [278, 117] width 207 height 29
click at [300, 123] on button "Print" at bounding box center [294, 117] width 40 height 15
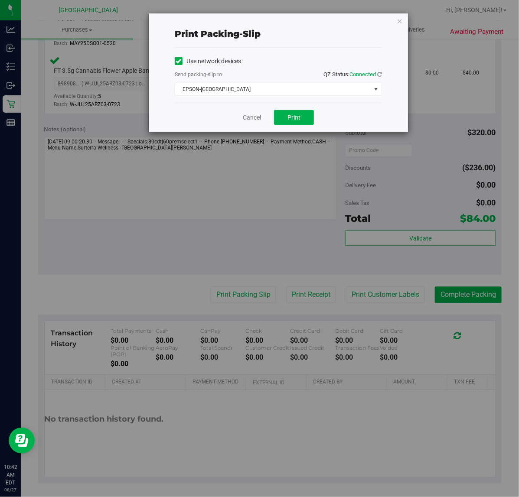
click at [244, 106] on div "Cancel Print" at bounding box center [278, 117] width 207 height 29
click at [246, 115] on link "Cancel" at bounding box center [252, 117] width 18 height 9
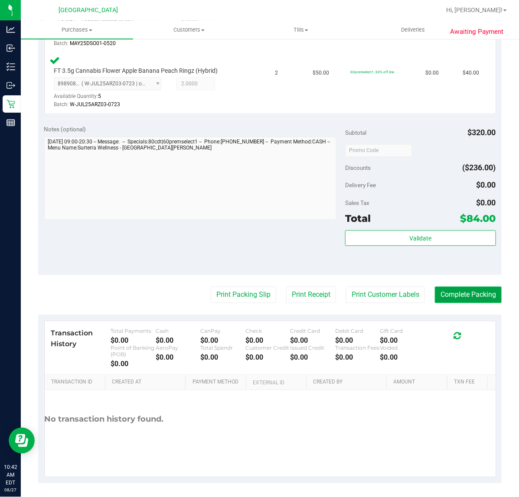
click at [470, 291] on button "Complete Packing" at bounding box center [468, 295] width 67 height 16
click at [454, 265] on div "Validate" at bounding box center [420, 250] width 150 height 39
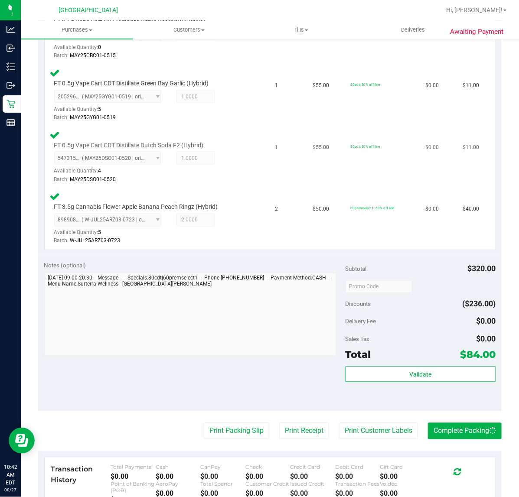
scroll to position [265, 0]
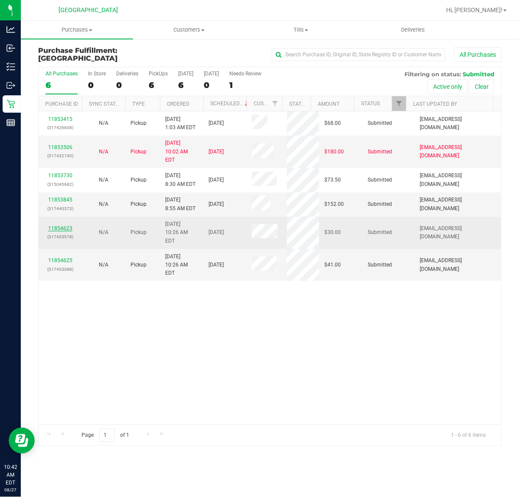
click at [66, 225] on link "11854623" at bounding box center [60, 228] width 24 height 6
click at [61, 225] on link "11854623" at bounding box center [60, 228] width 24 height 6
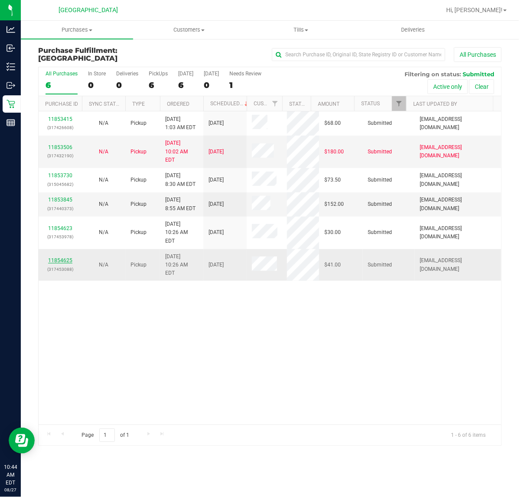
click at [68, 258] on link "11854625" at bounding box center [60, 261] width 24 height 6
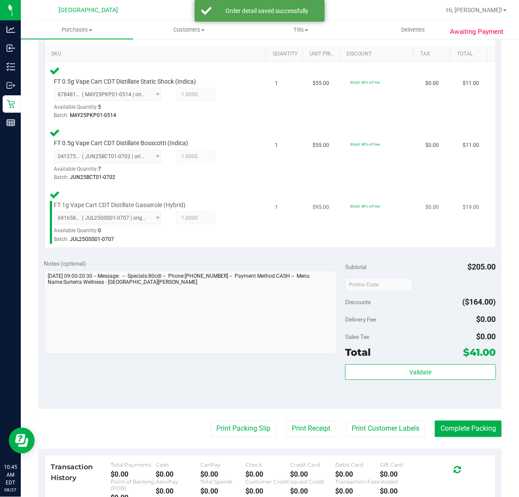
scroll to position [217, 0]
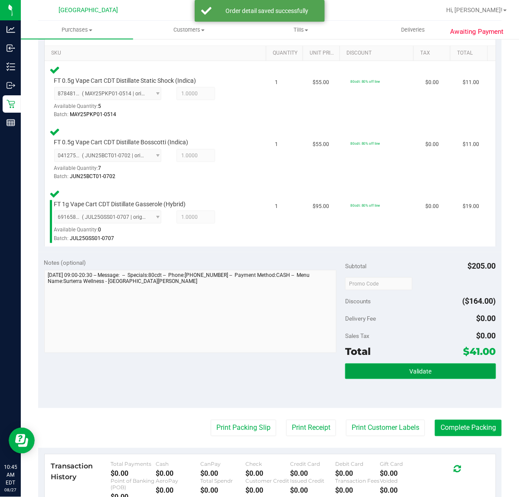
click at [414, 375] on button "Validate" at bounding box center [420, 372] width 150 height 16
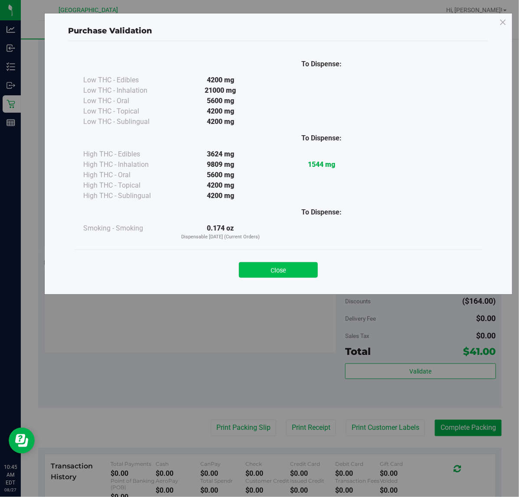
click at [292, 274] on button "Close" at bounding box center [278, 270] width 79 height 16
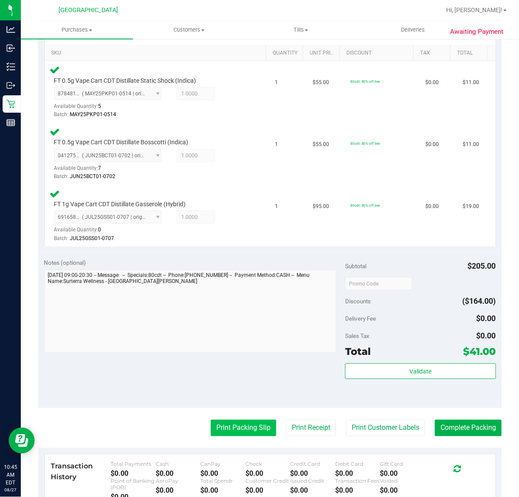
click at [245, 427] on button "Print Packing Slip" at bounding box center [243, 428] width 65 height 16
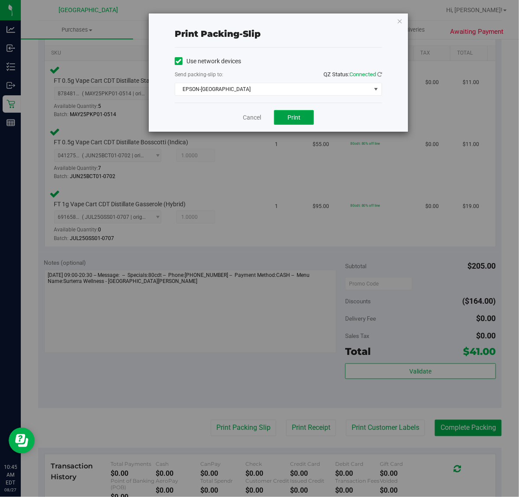
click at [310, 117] on button "Print" at bounding box center [294, 117] width 40 height 15
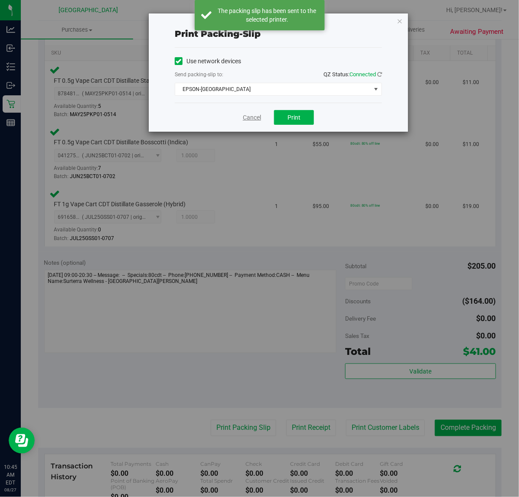
click at [255, 118] on link "Cancel" at bounding box center [252, 117] width 18 height 9
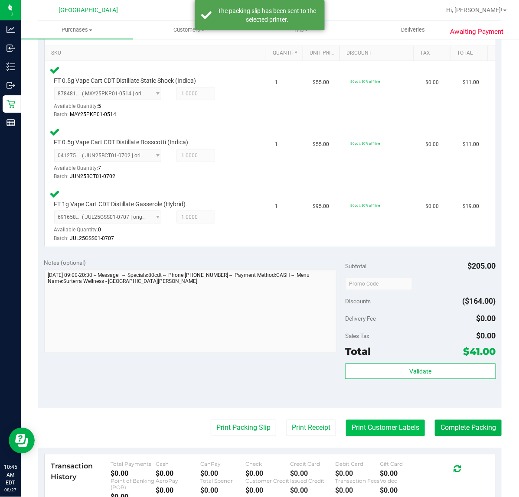
click at [354, 429] on button "Print Customer Labels" at bounding box center [385, 428] width 79 height 16
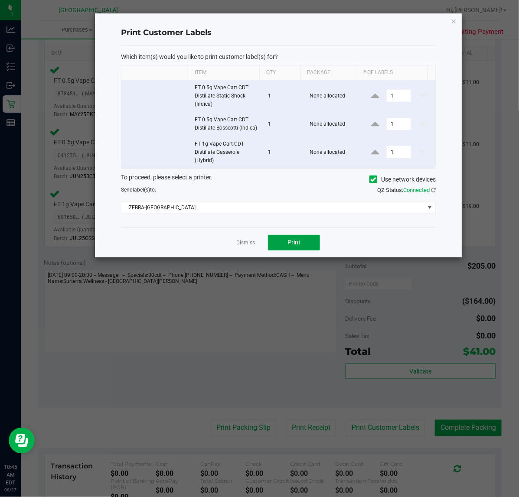
click at [300, 246] on span "Print" at bounding box center [293, 242] width 13 height 7
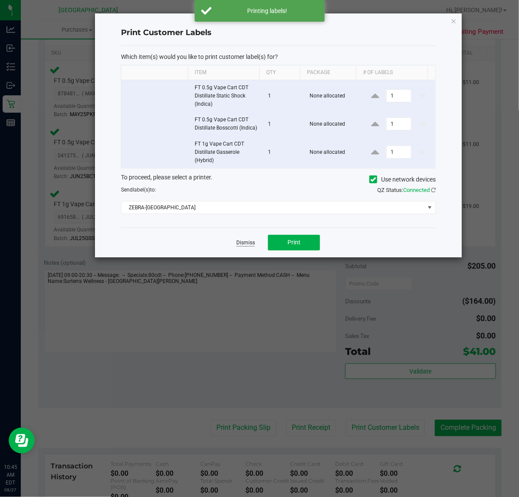
click at [248, 247] on link "Dismiss" at bounding box center [245, 242] width 19 height 7
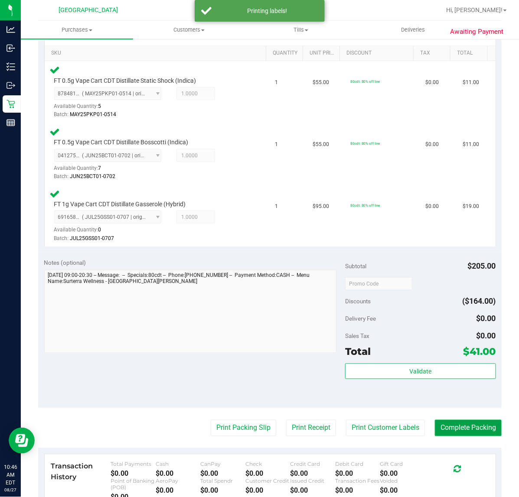
click at [460, 431] on button "Complete Packing" at bounding box center [468, 428] width 67 height 16
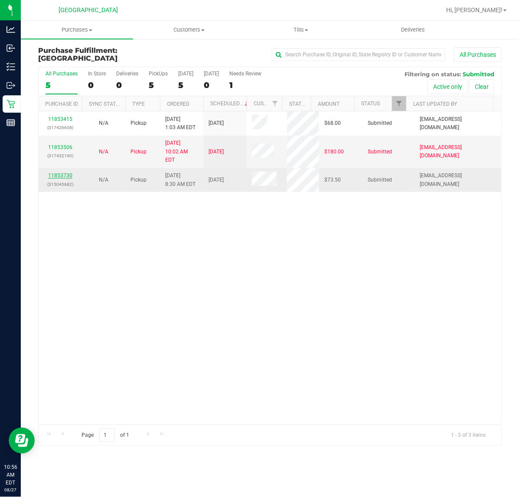
click at [63, 173] on link "11853730" at bounding box center [60, 176] width 24 height 6
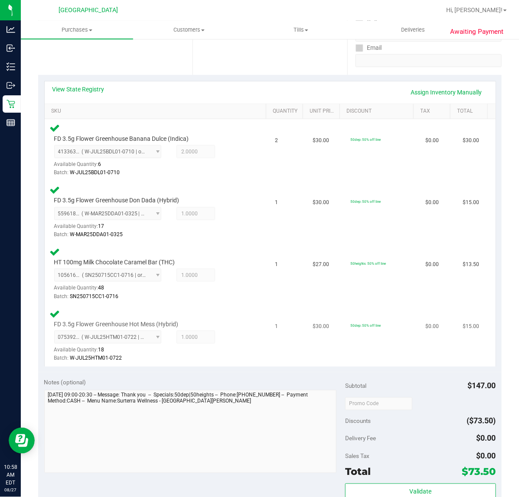
scroll to position [379, 0]
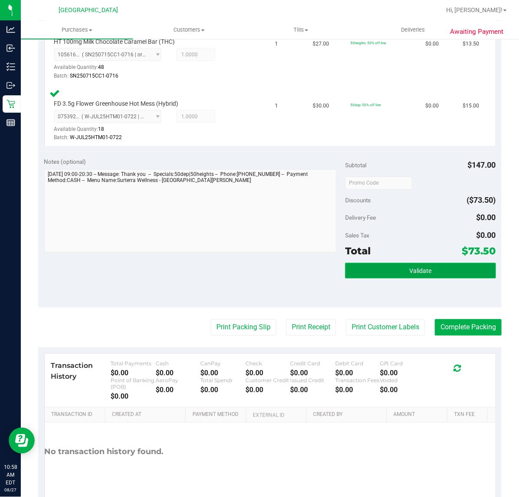
click at [425, 271] on button "Validate" at bounding box center [420, 271] width 150 height 16
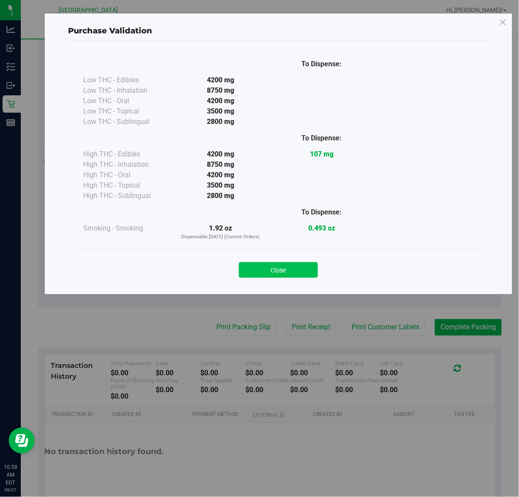
click at [302, 273] on button "Close" at bounding box center [278, 270] width 79 height 16
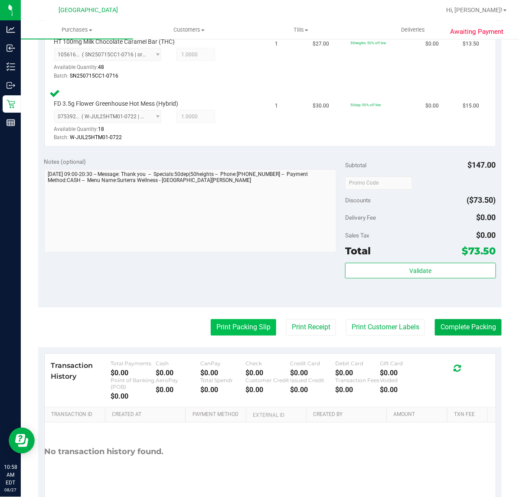
click at [248, 328] on button "Print Packing Slip" at bounding box center [243, 328] width 65 height 16
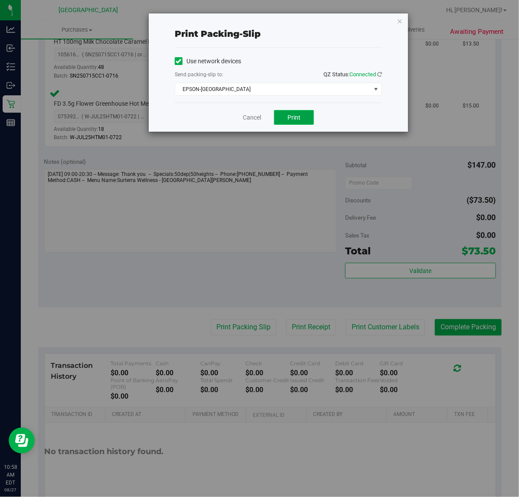
click at [302, 115] on button "Print" at bounding box center [294, 117] width 40 height 15
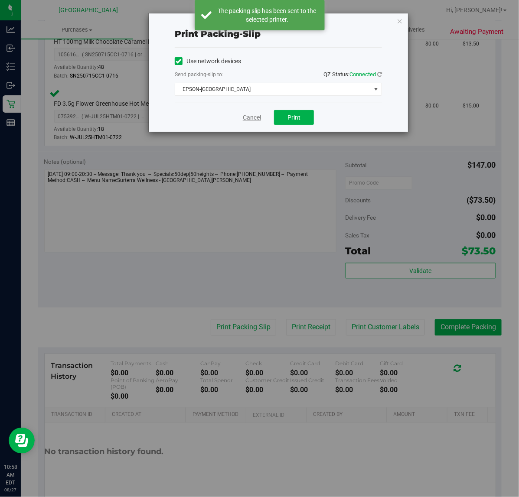
click at [249, 118] on link "Cancel" at bounding box center [252, 117] width 18 height 9
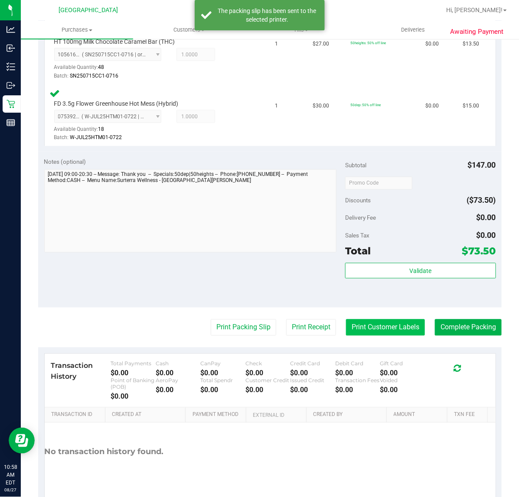
click at [395, 328] on button "Print Customer Labels" at bounding box center [385, 328] width 79 height 16
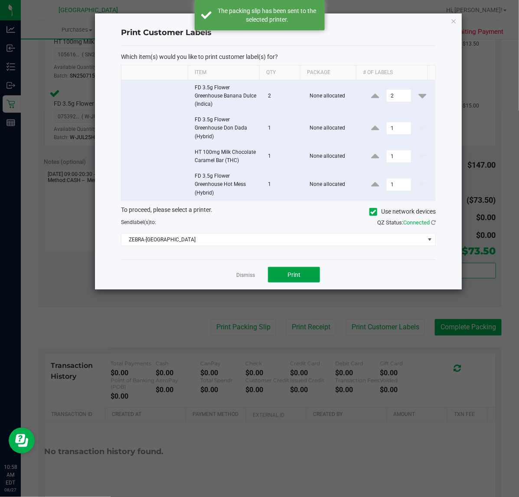
click at [310, 280] on button "Print" at bounding box center [294, 275] width 52 height 16
click at [245, 274] on link "Dismiss" at bounding box center [245, 275] width 19 height 7
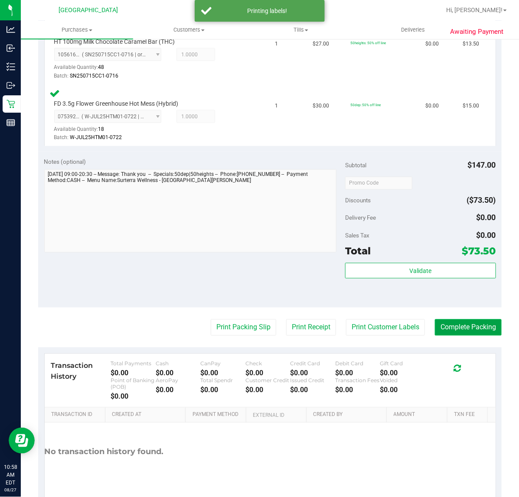
click at [476, 326] on button "Complete Packing" at bounding box center [468, 328] width 67 height 16
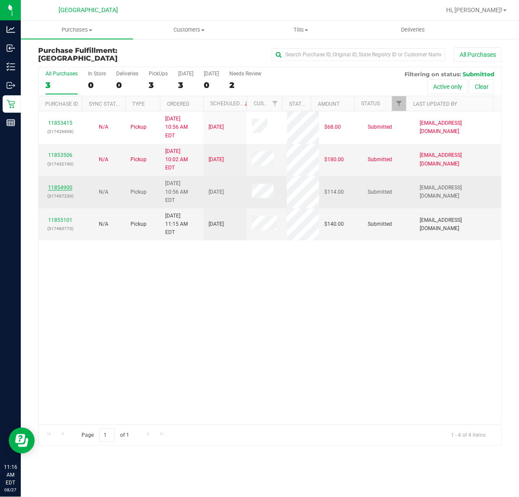
click at [60, 185] on link "11854900" at bounding box center [60, 188] width 24 height 6
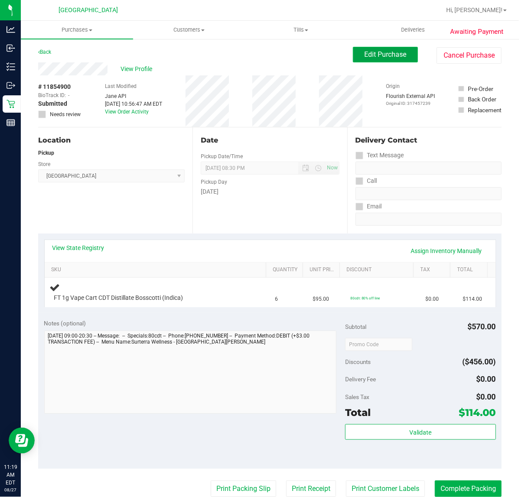
click at [376, 53] on span "Edit Purchase" at bounding box center [386, 54] width 42 height 8
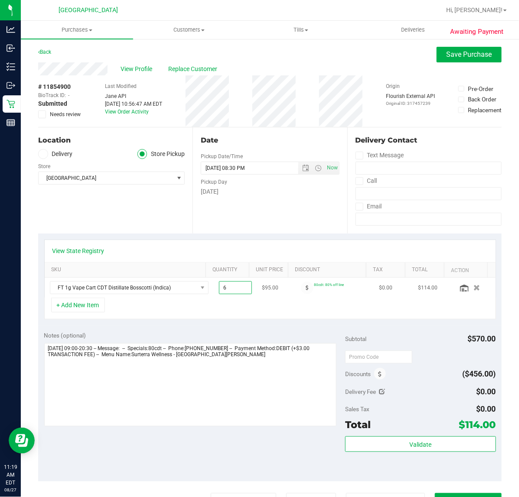
click at [219, 289] on span "6.00 6" at bounding box center [235, 287] width 33 height 13
type input "4"
type input "4.00"
click at [264, 315] on div "+ Add New Item" at bounding box center [270, 309] width 452 height 22
click at [458, 55] on span "Save Purchase" at bounding box center [470, 54] width 46 height 8
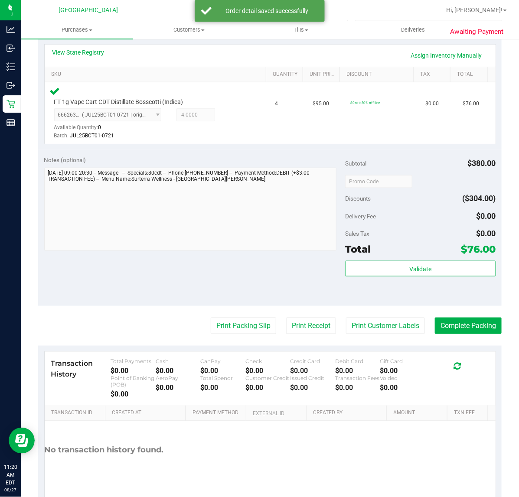
scroll to position [174, 0]
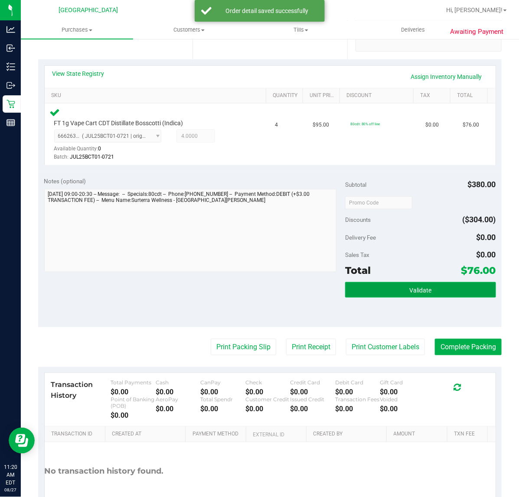
click at [434, 288] on button "Validate" at bounding box center [420, 290] width 150 height 16
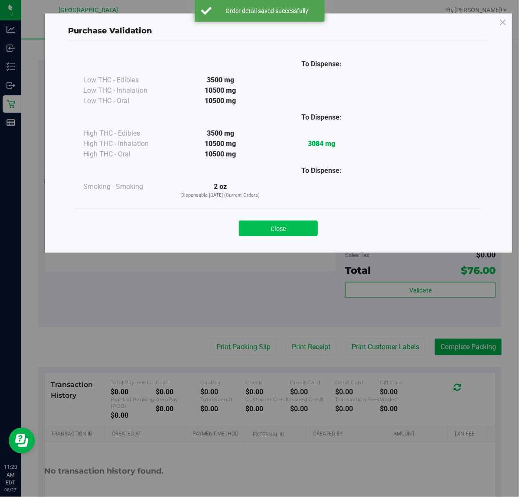
click at [260, 226] on button "Close" at bounding box center [278, 229] width 79 height 16
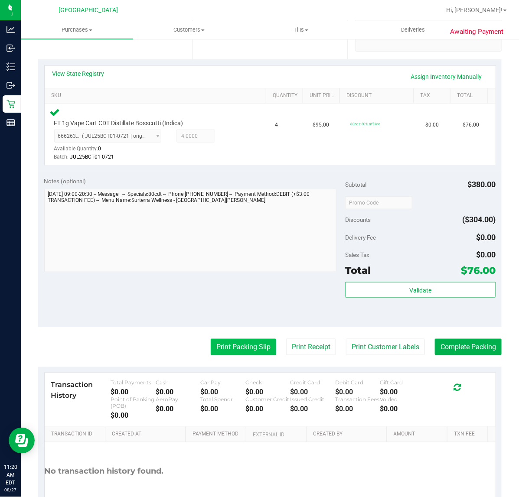
click at [230, 345] on button "Print Packing Slip" at bounding box center [243, 347] width 65 height 16
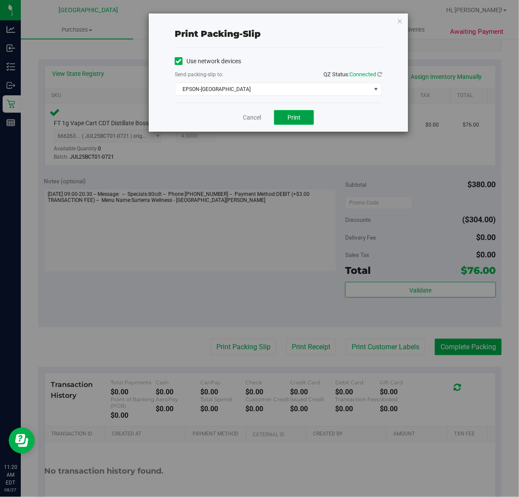
click at [300, 113] on button "Print" at bounding box center [294, 117] width 40 height 15
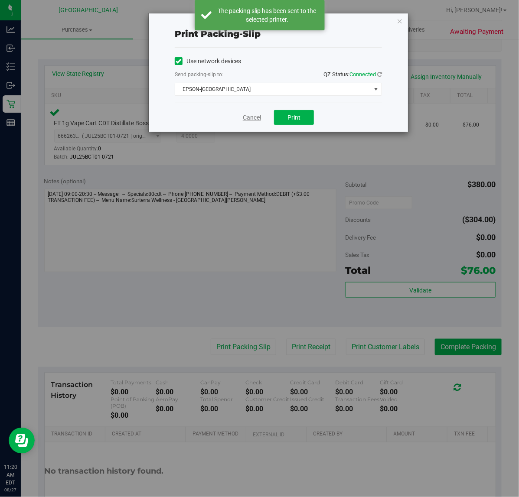
click at [254, 117] on link "Cancel" at bounding box center [252, 117] width 18 height 9
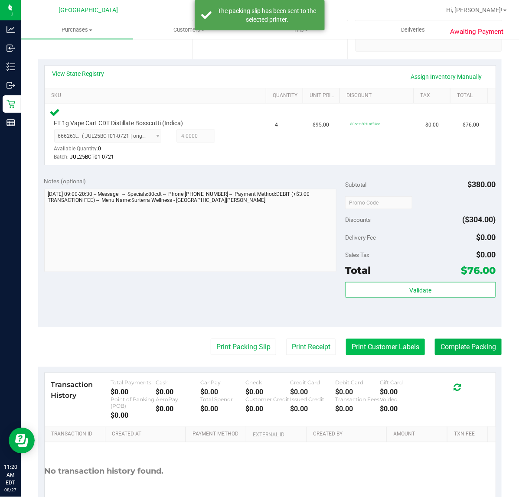
click at [376, 348] on button "Print Customer Labels" at bounding box center [385, 347] width 79 height 16
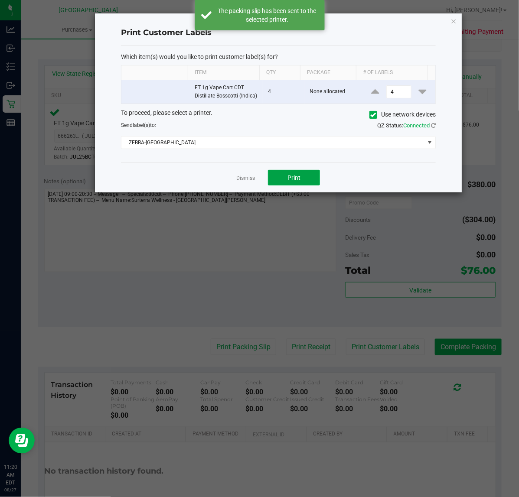
click at [318, 186] on button "Print" at bounding box center [294, 178] width 52 height 16
click at [251, 182] on link "Dismiss" at bounding box center [245, 178] width 19 height 7
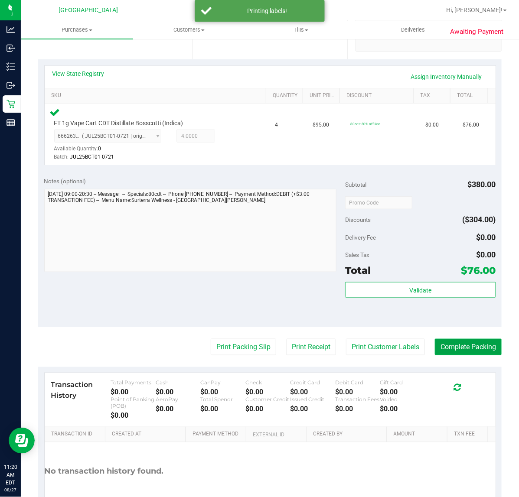
click at [454, 349] on button "Complete Packing" at bounding box center [468, 347] width 67 height 16
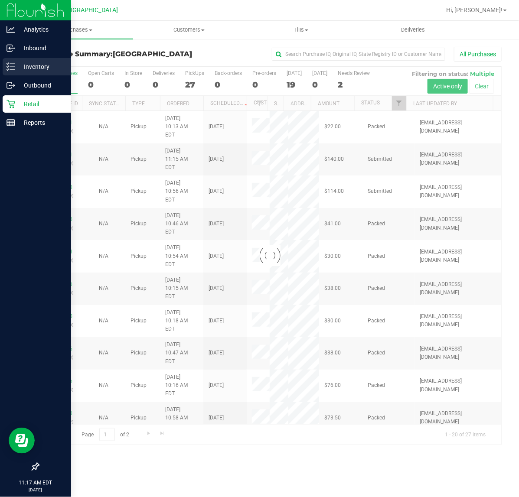
click at [32, 66] on p "Inventory" at bounding box center [41, 67] width 52 height 10
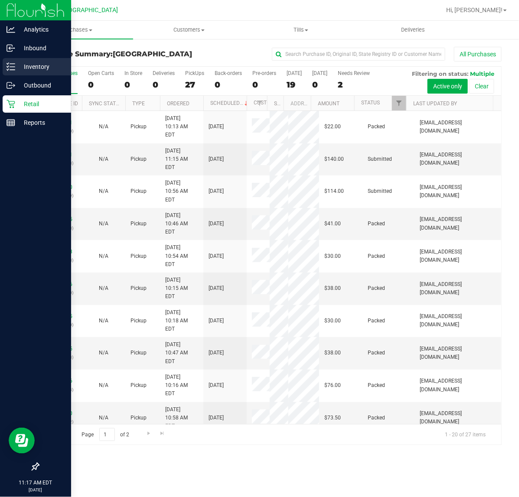
click at [39, 66] on p "Inventory" at bounding box center [41, 67] width 52 height 10
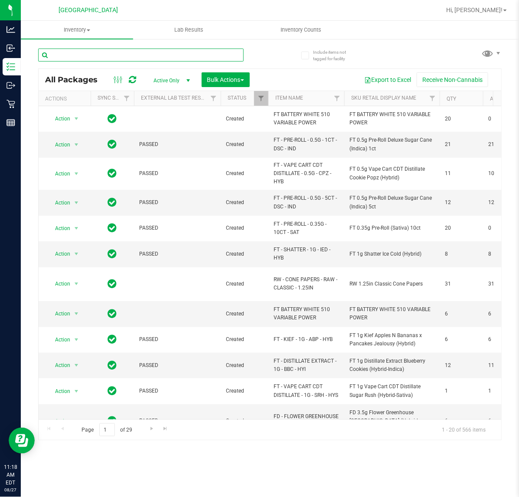
click at [76, 55] on input "text" at bounding box center [141, 55] width 206 height 13
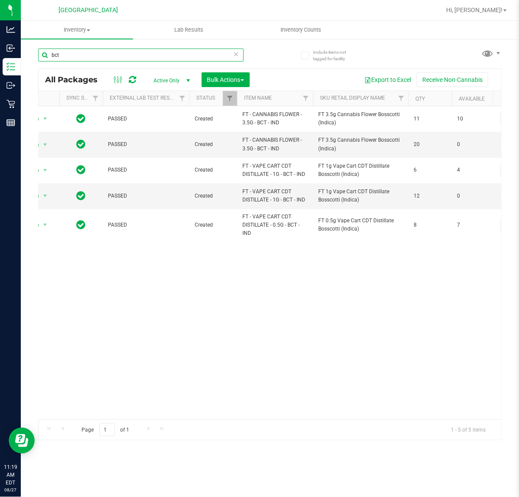
type input "bct"
click at [124, 54] on input "bct" at bounding box center [141, 55] width 206 height 13
click at [254, 340] on div "Action Action Adjust qty Create package Edit attributes Global inventory Locate…" at bounding box center [270, 262] width 463 height 313
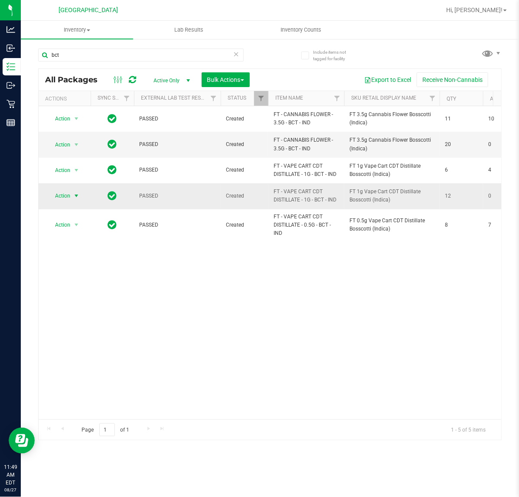
click at [59, 197] on span "Action" at bounding box center [58, 196] width 23 height 12
click at [82, 293] on li "Unlock package" at bounding box center [76, 299] width 56 height 13
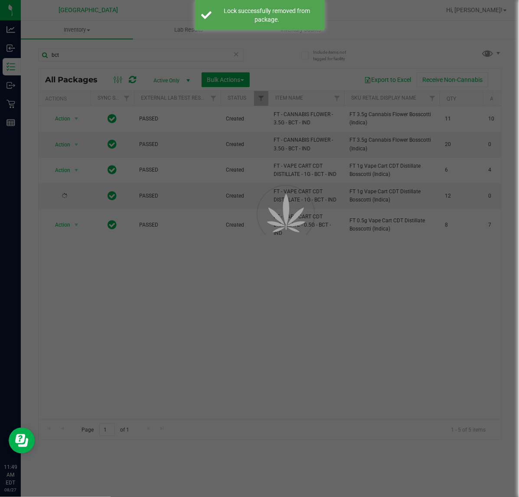
click at [321, 320] on div at bounding box center [259, 248] width 519 height 497
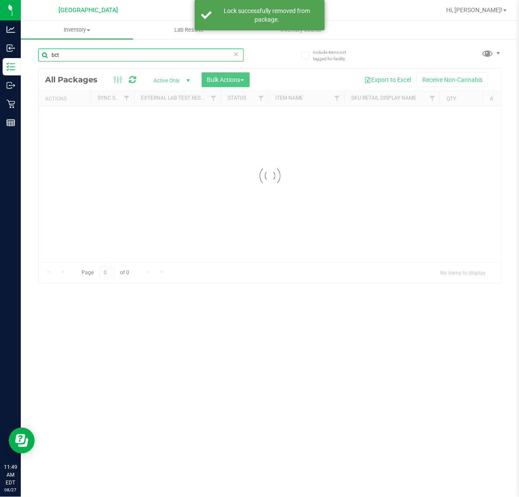
click at [89, 53] on input "bct" at bounding box center [141, 55] width 206 height 13
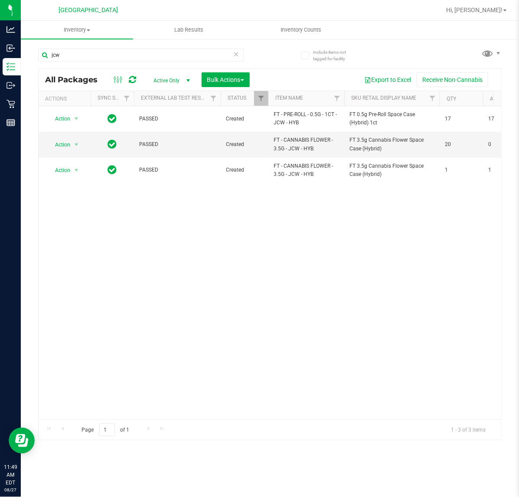
click at [206, 291] on div "Action Action Adjust qty Create package Edit attributes Global inventory Locate…" at bounding box center [270, 262] width 463 height 313
click at [67, 55] on input "jcw" at bounding box center [141, 55] width 206 height 13
type input "srh"
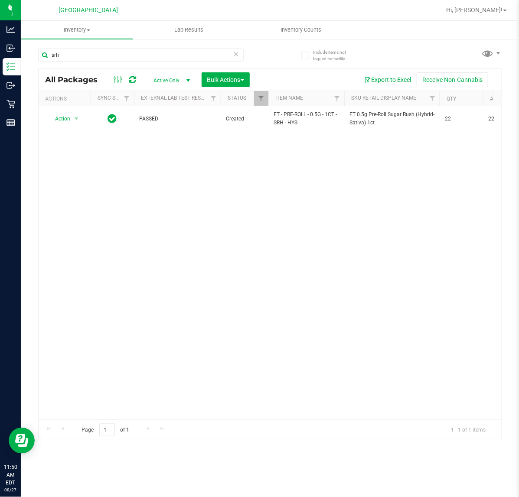
click at [322, 223] on div "Action Action Adjust qty Create package Edit attributes Global inventory Locate…" at bounding box center [270, 262] width 463 height 313
